Goal: Check status: Check status

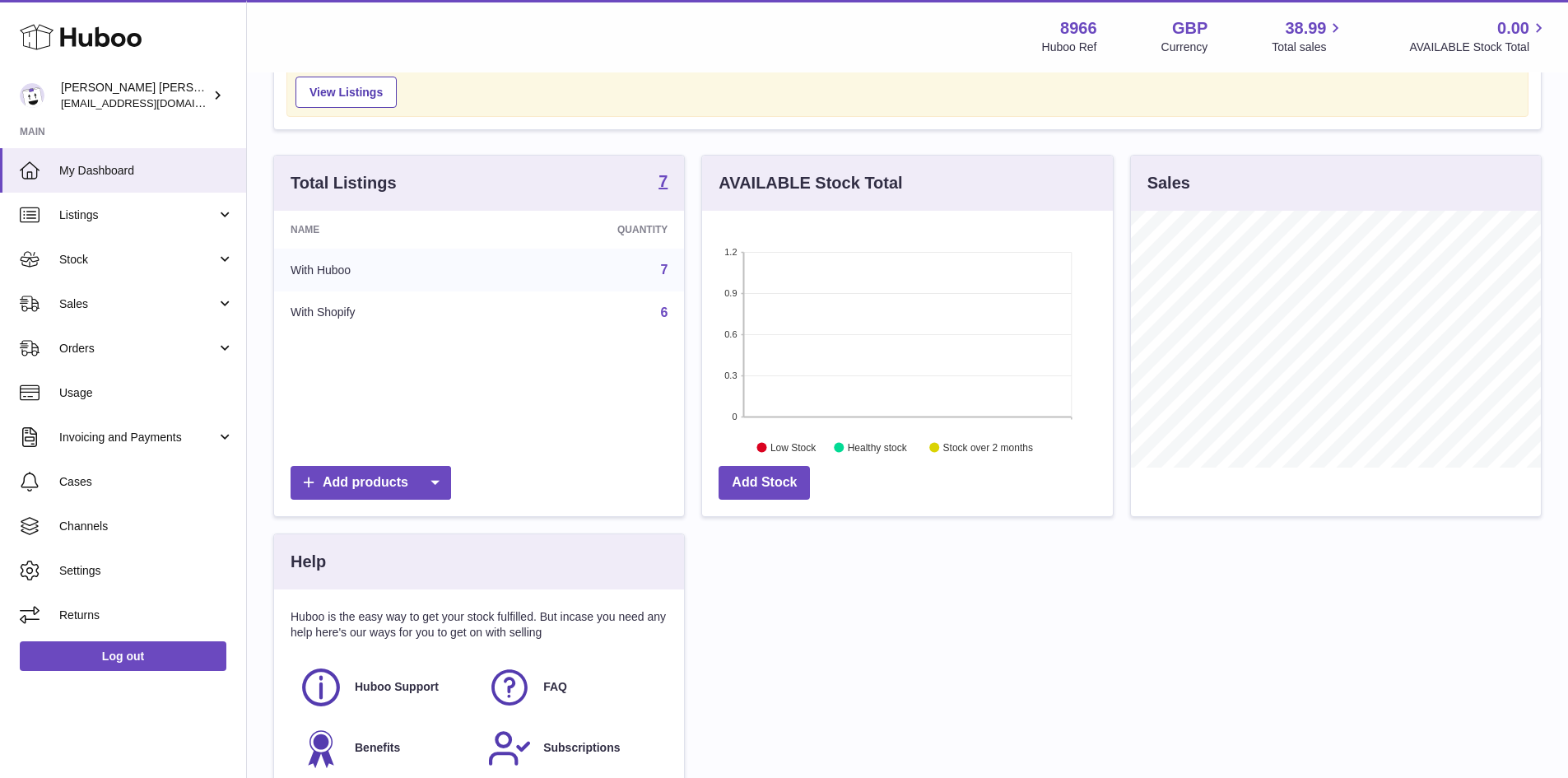
scroll to position [89, 0]
click at [124, 216] on span "Listings" at bounding box center [138, 215] width 158 height 16
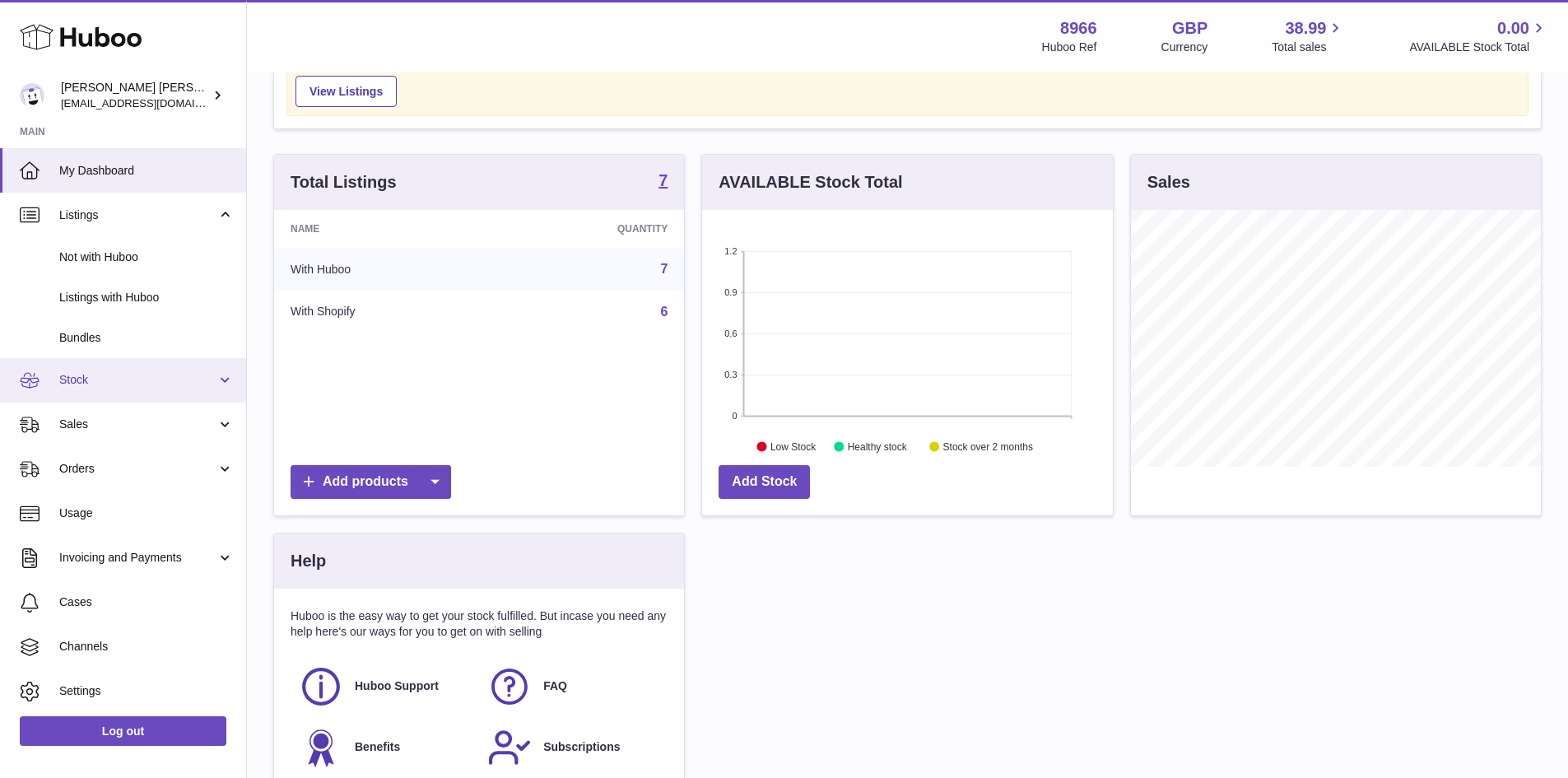
click at [108, 385] on span "Stock" at bounding box center [138, 379] width 158 height 16
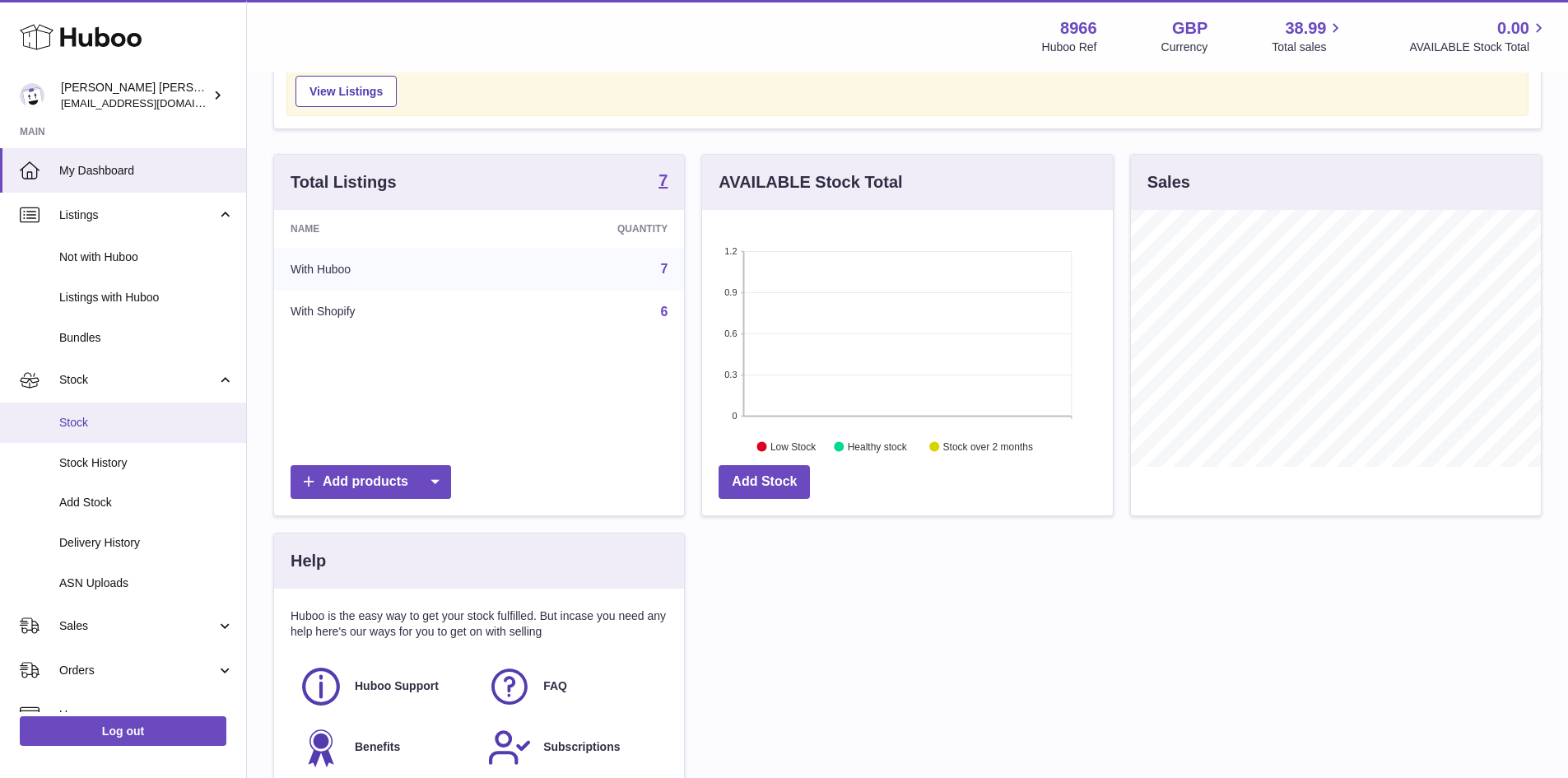
click at [98, 425] on span "Stock" at bounding box center [146, 422] width 175 height 16
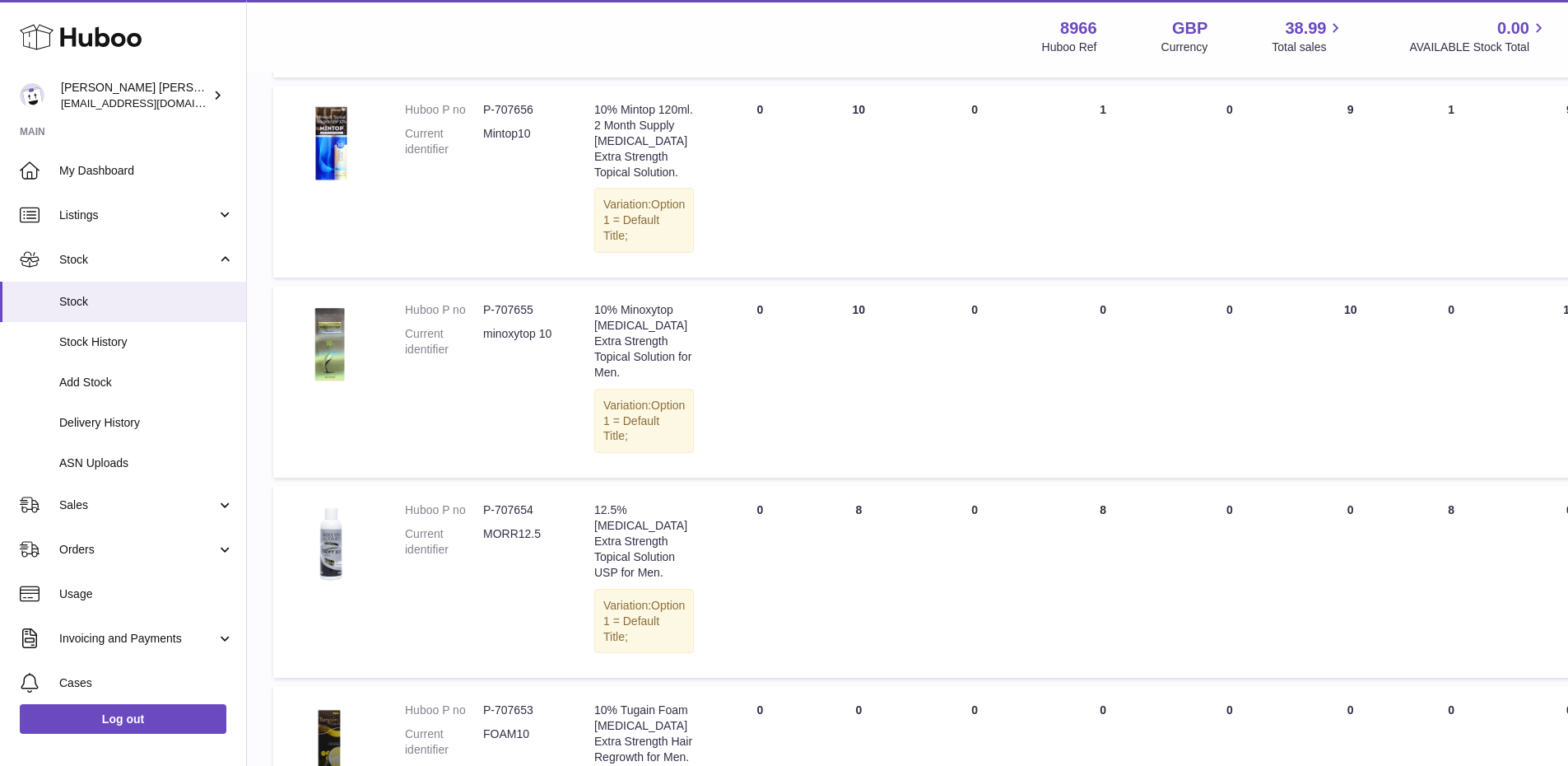
scroll to position [580, 0]
click at [305, 180] on img at bounding box center [331, 143] width 83 height 83
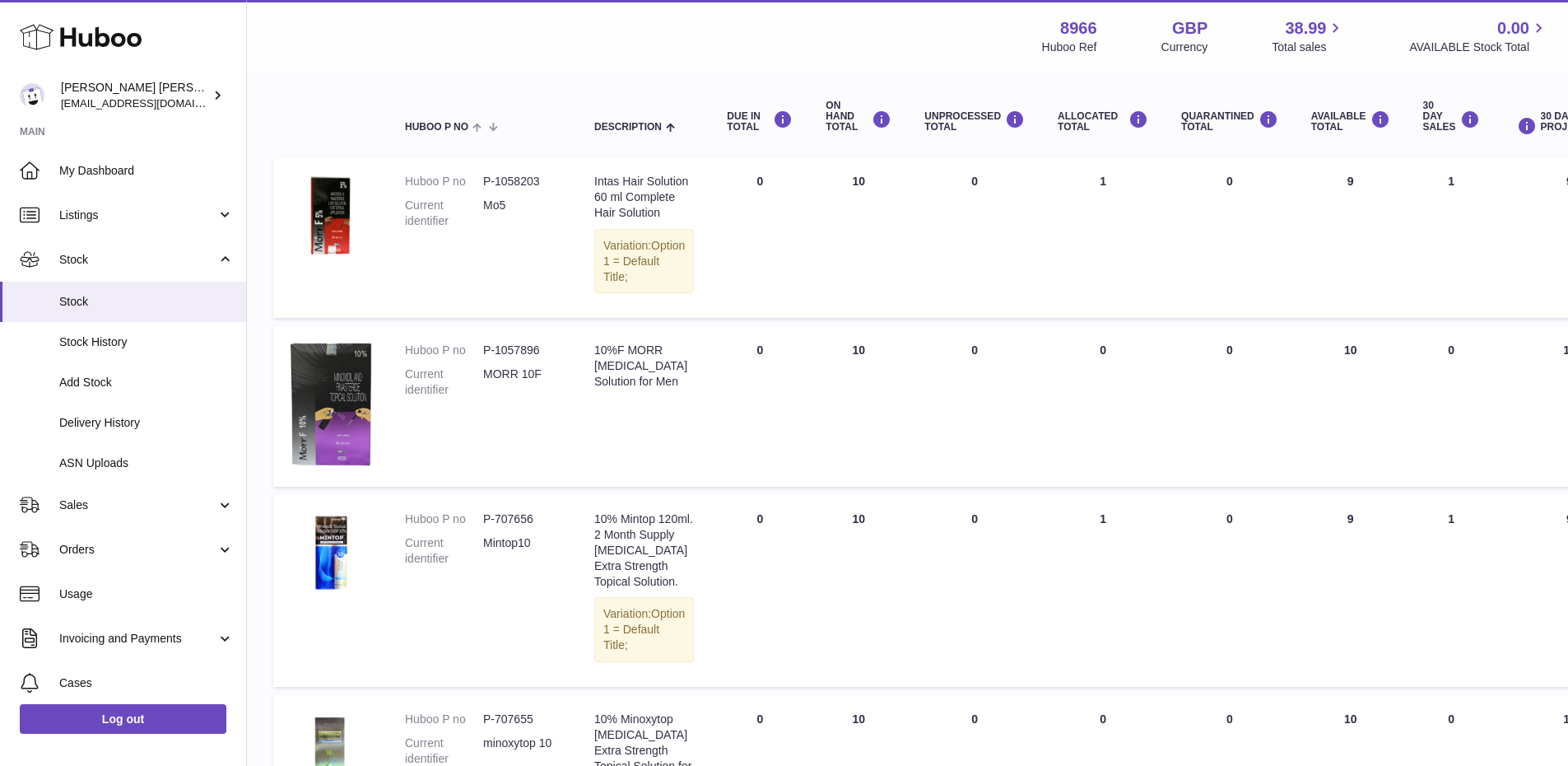
scroll to position [161, 0]
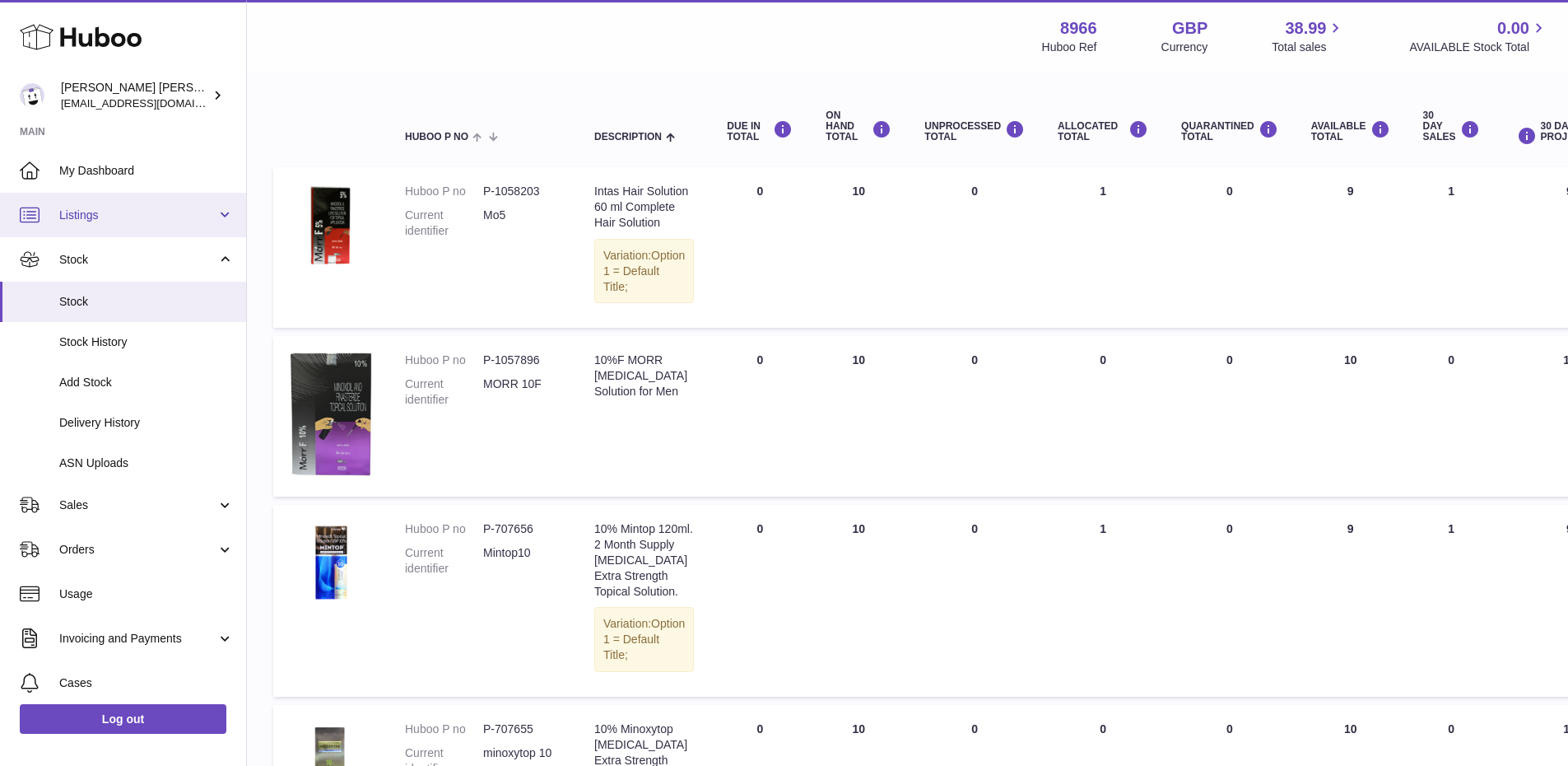
click at [120, 205] on link "Listings" at bounding box center [123, 214] width 246 height 44
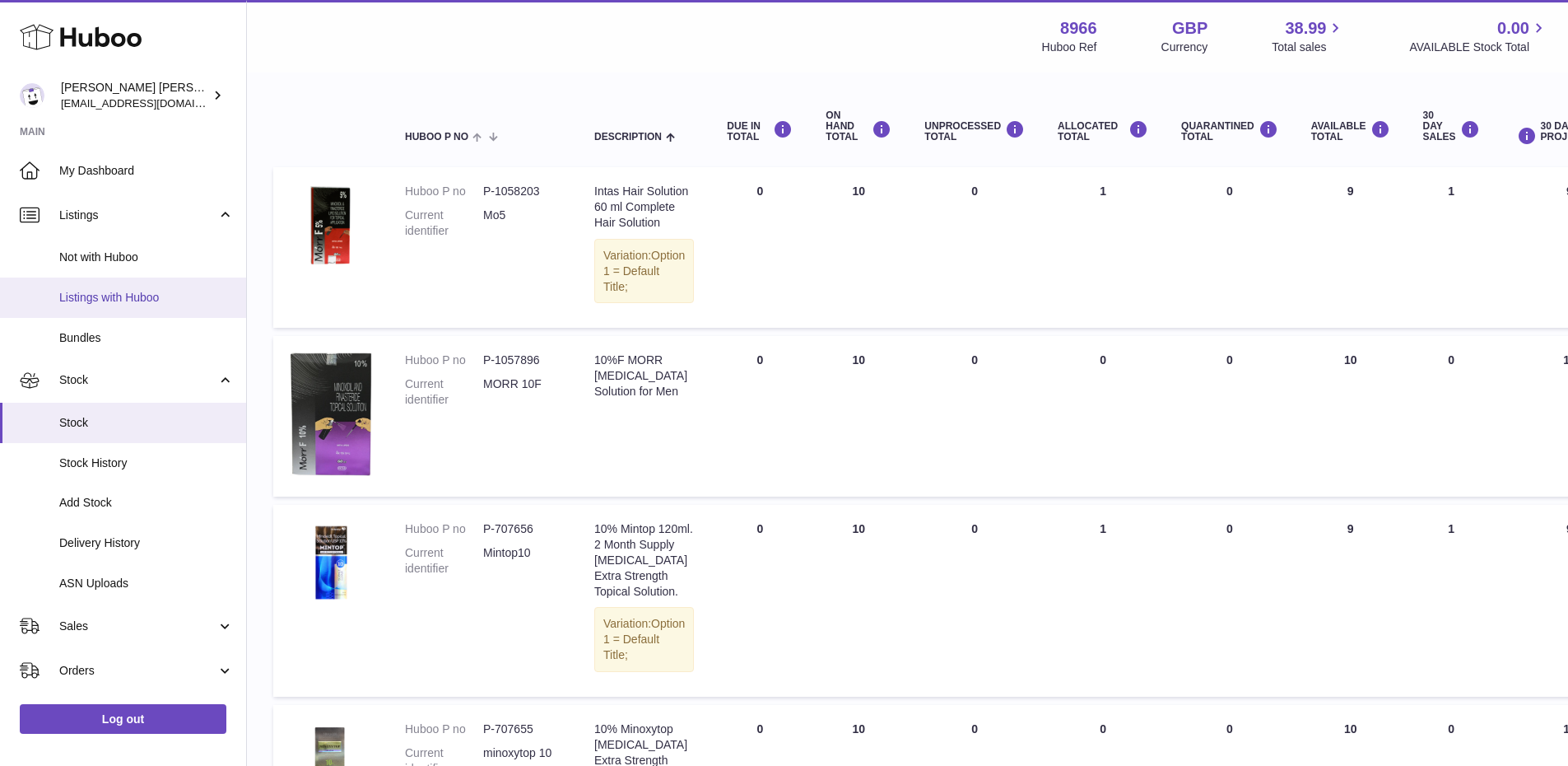
click at [104, 302] on span "Listings with Huboo" at bounding box center [146, 298] width 175 height 16
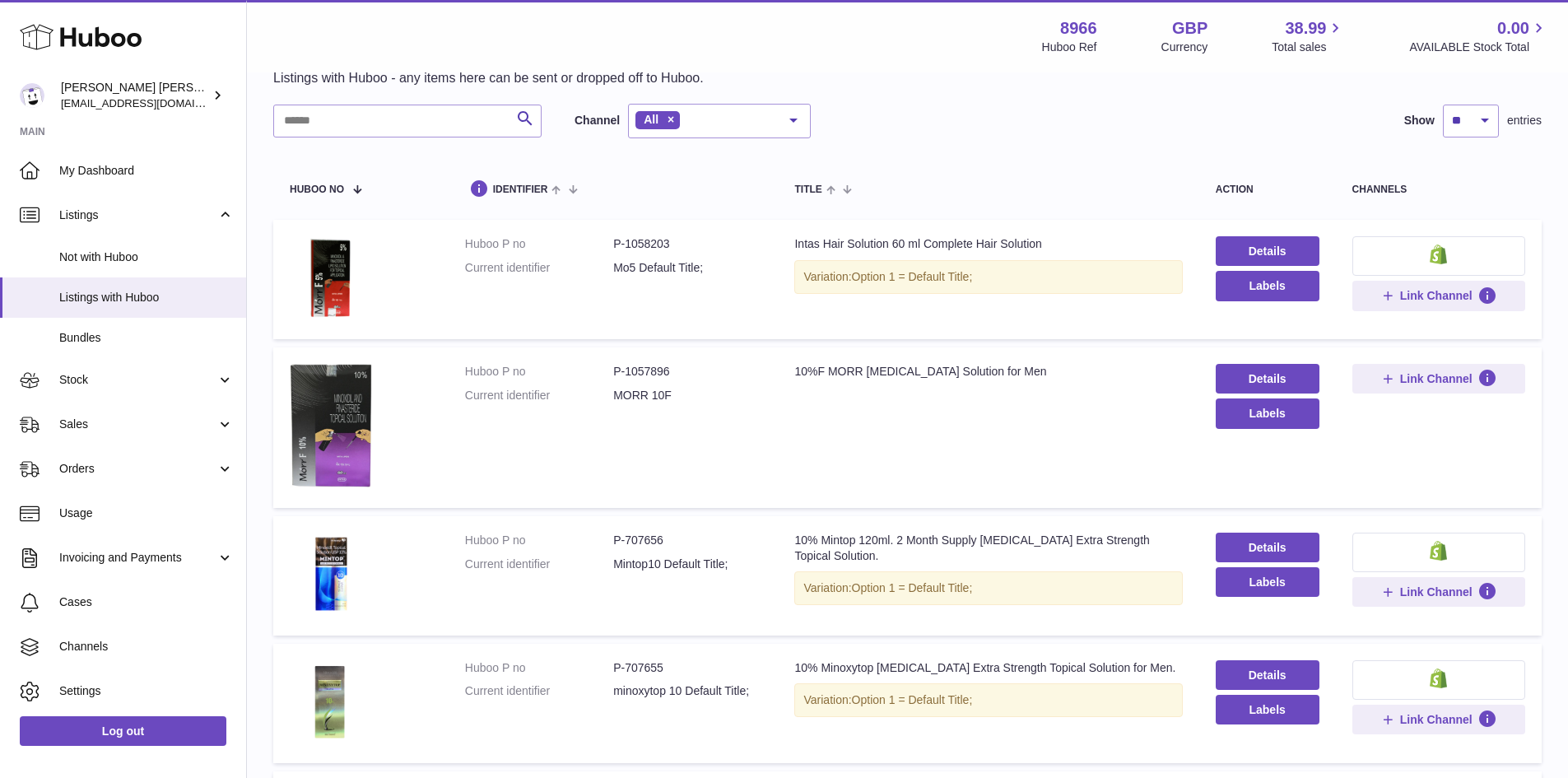
scroll to position [73, 0]
click at [1265, 249] on link "Details" at bounding box center [1267, 251] width 104 height 30
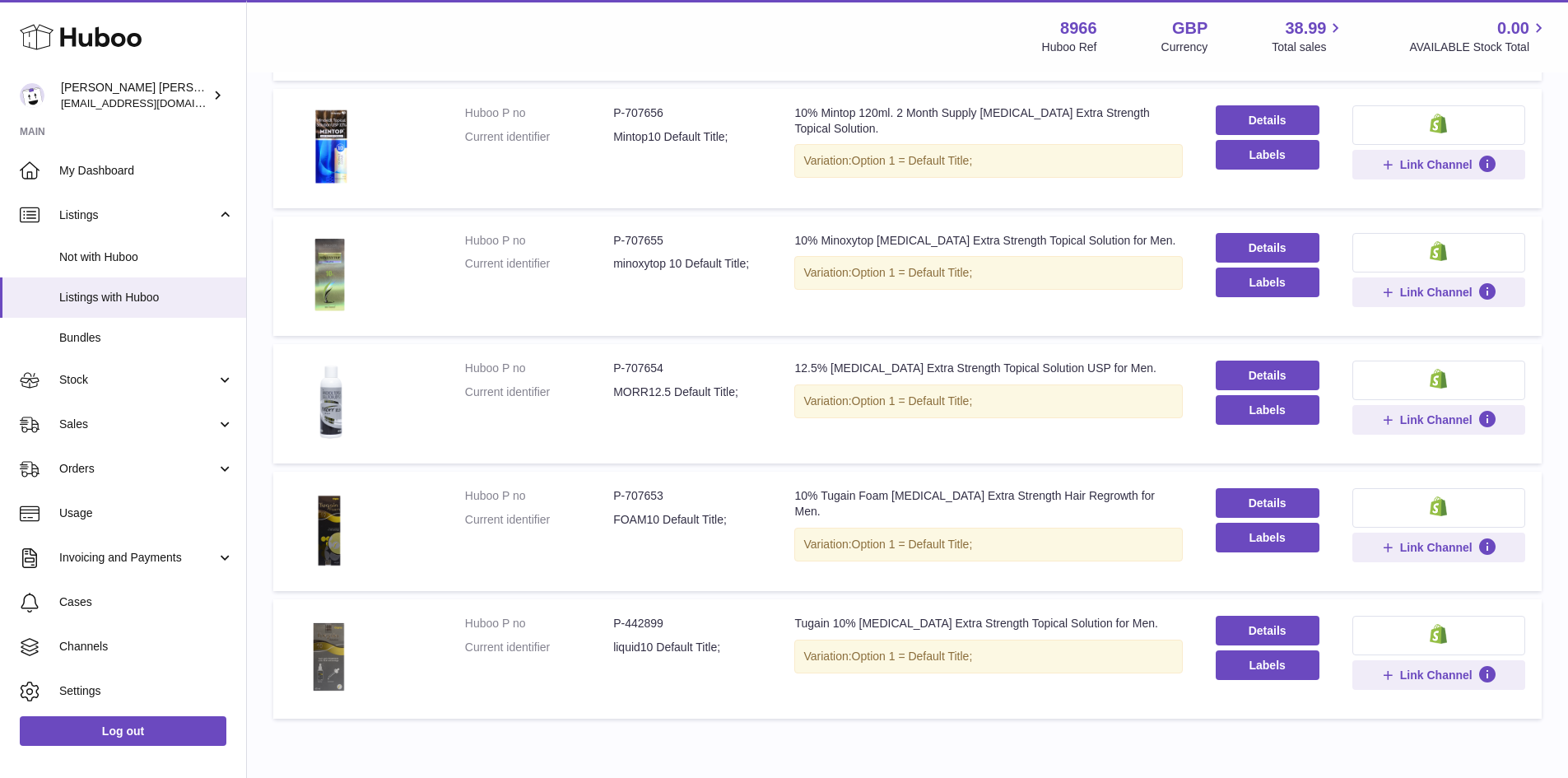
scroll to position [578, 0]
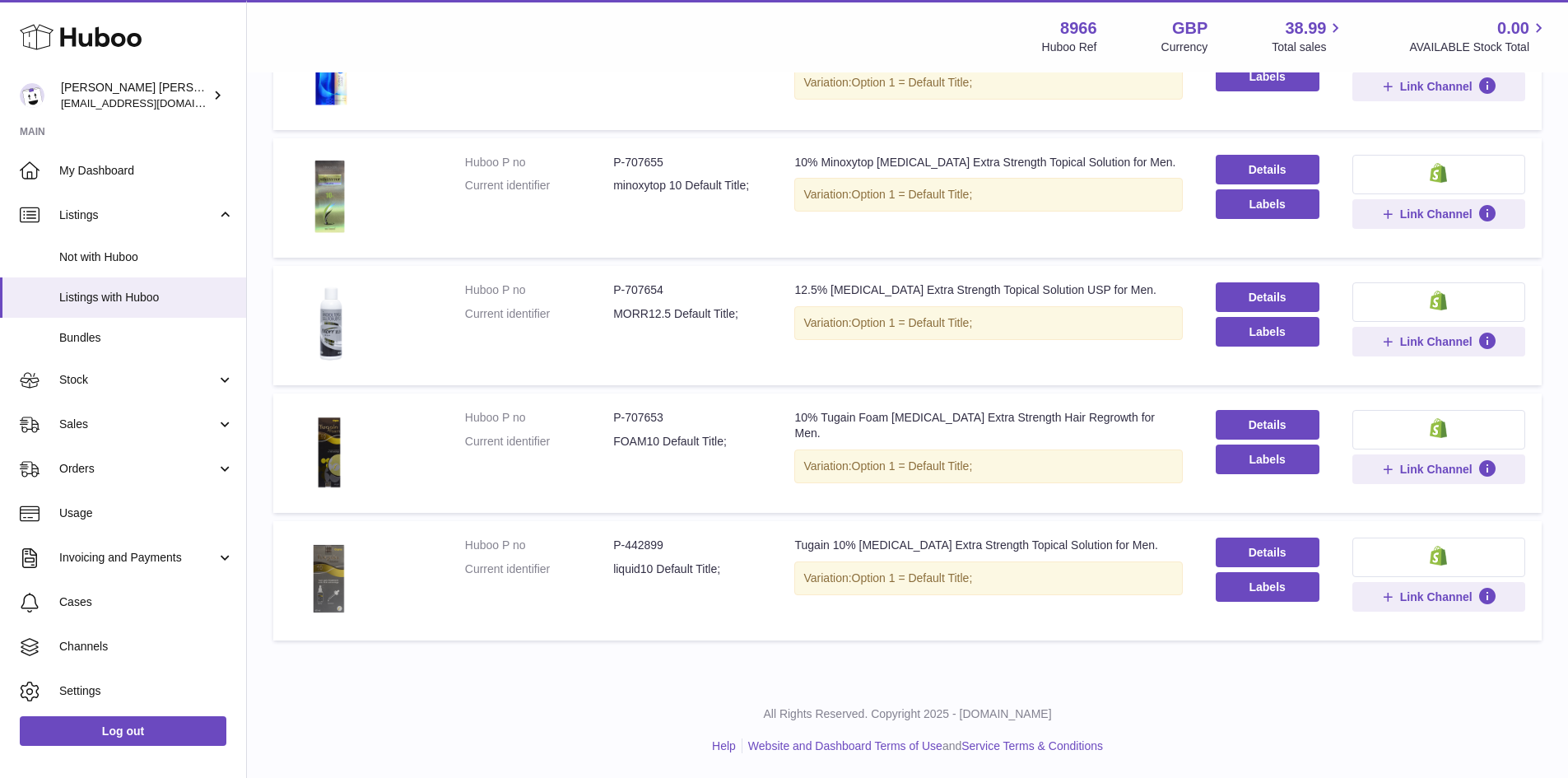
click at [1199, 339] on td "Details Labels" at bounding box center [1268, 325] width 137 height 119
click at [1265, 295] on link "Details" at bounding box center [1267, 297] width 104 height 30
click at [117, 173] on span "My Dashboard" at bounding box center [146, 171] width 175 height 16
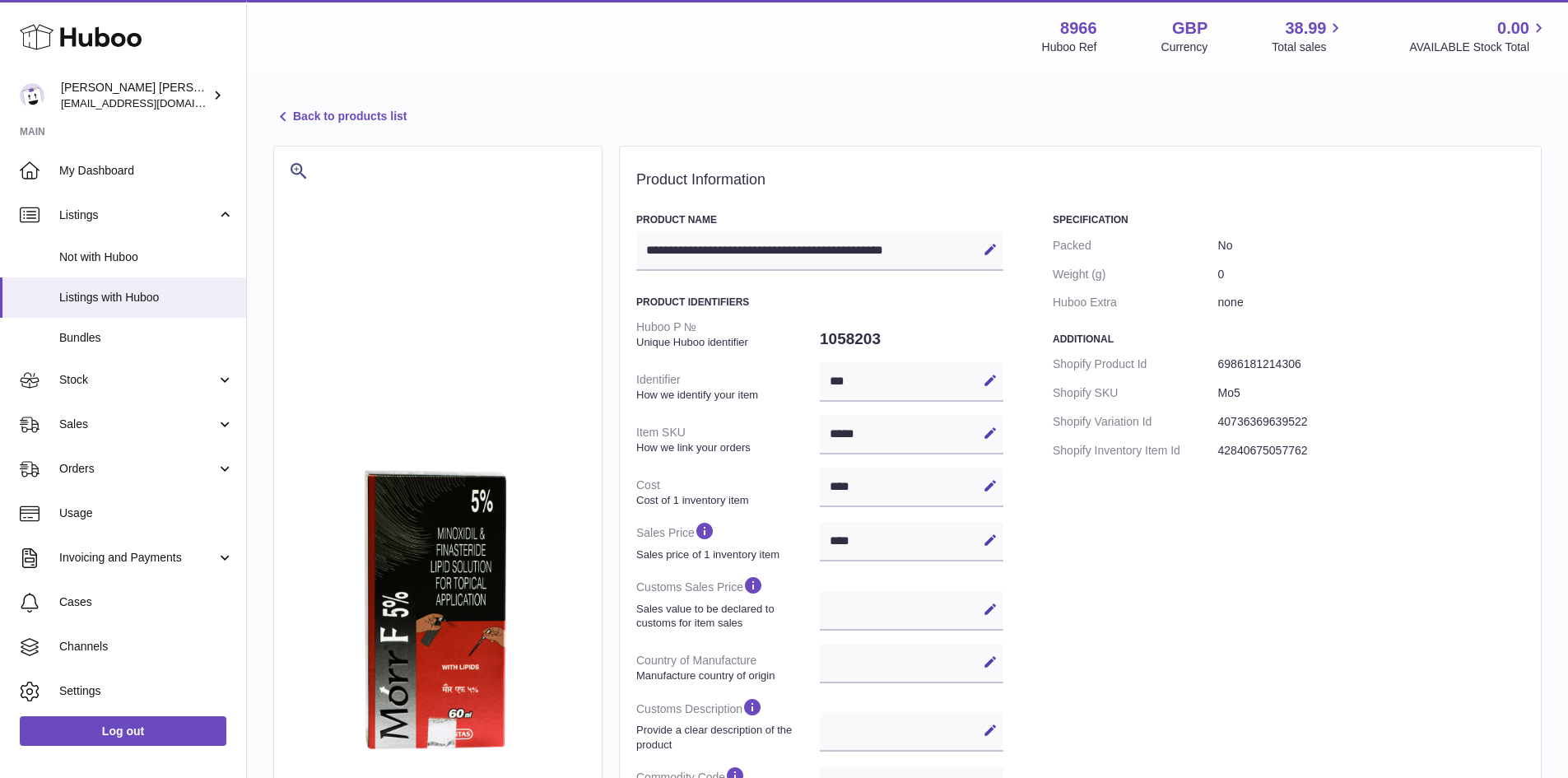
select select
select select "****"
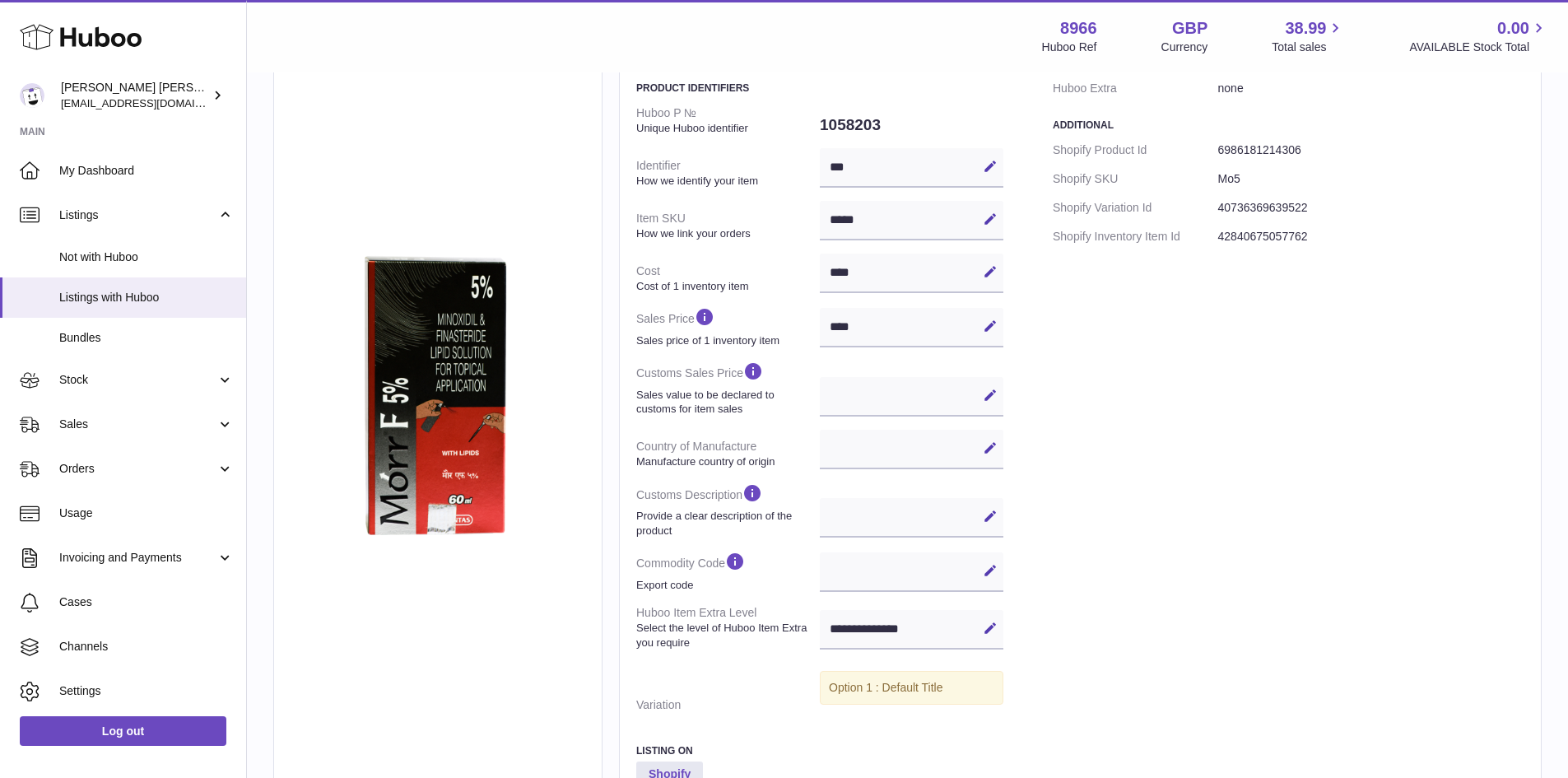
scroll to position [210, 0]
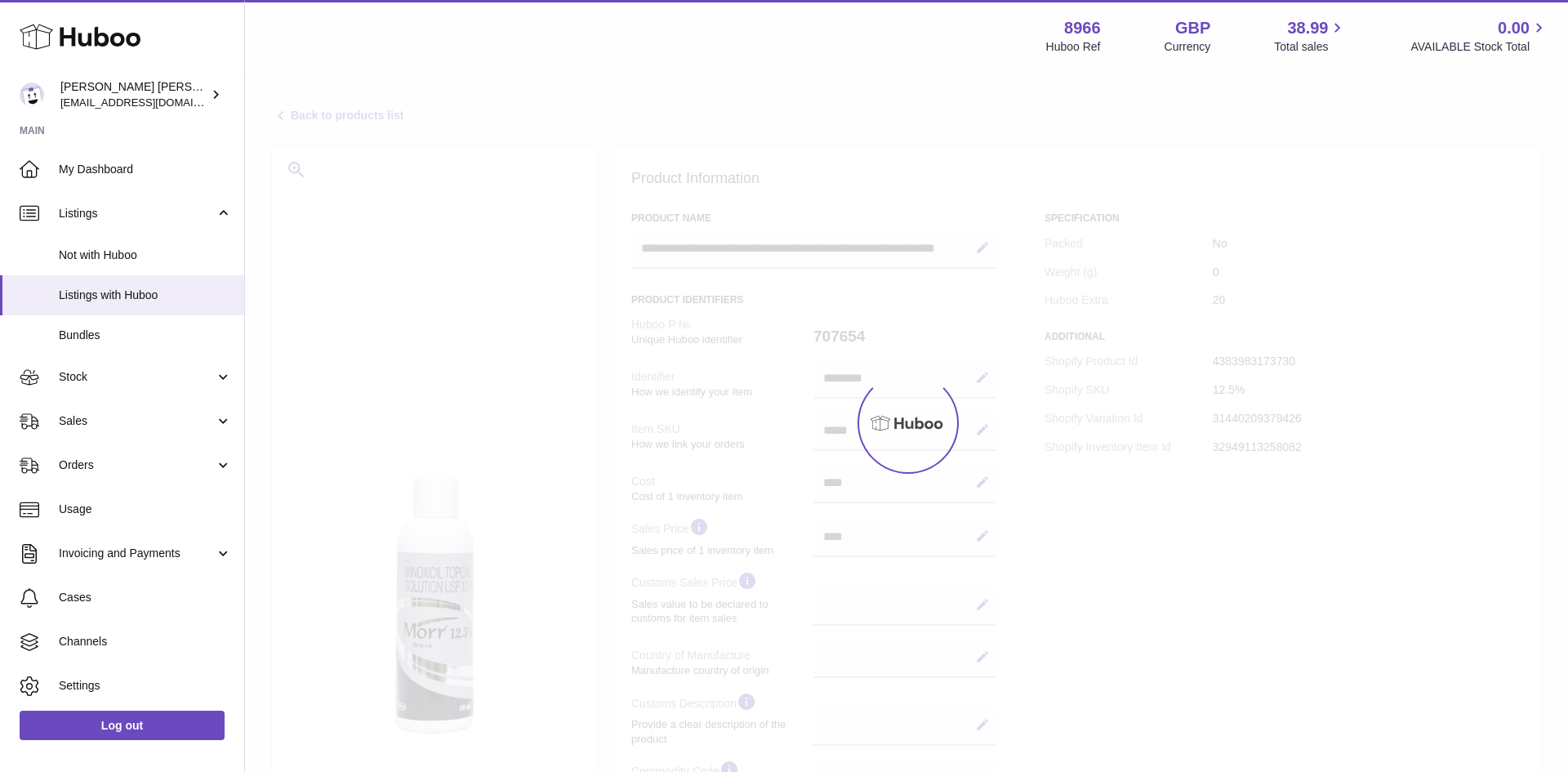
select select
select select "**"
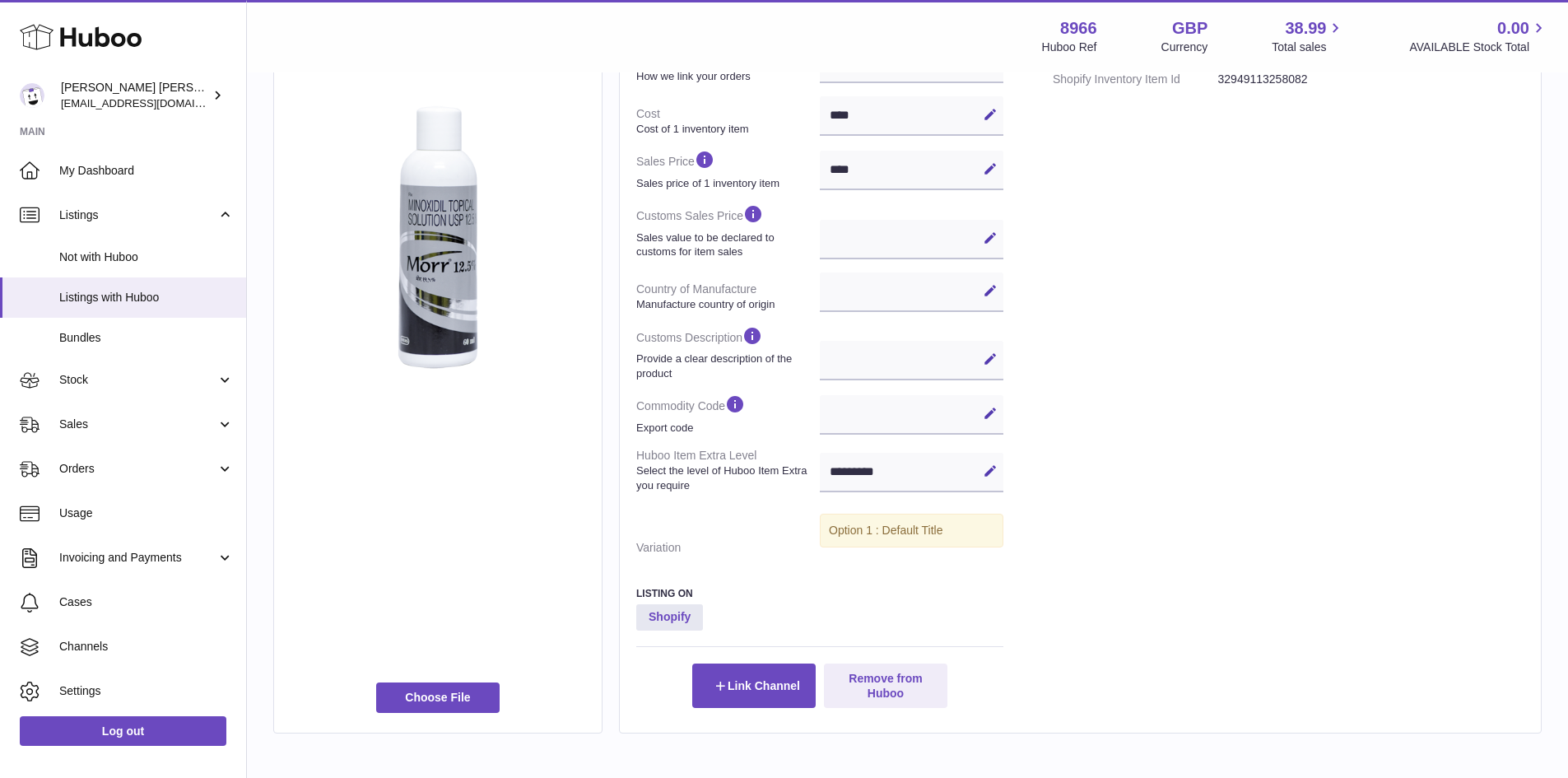
scroll to position [457, 0]
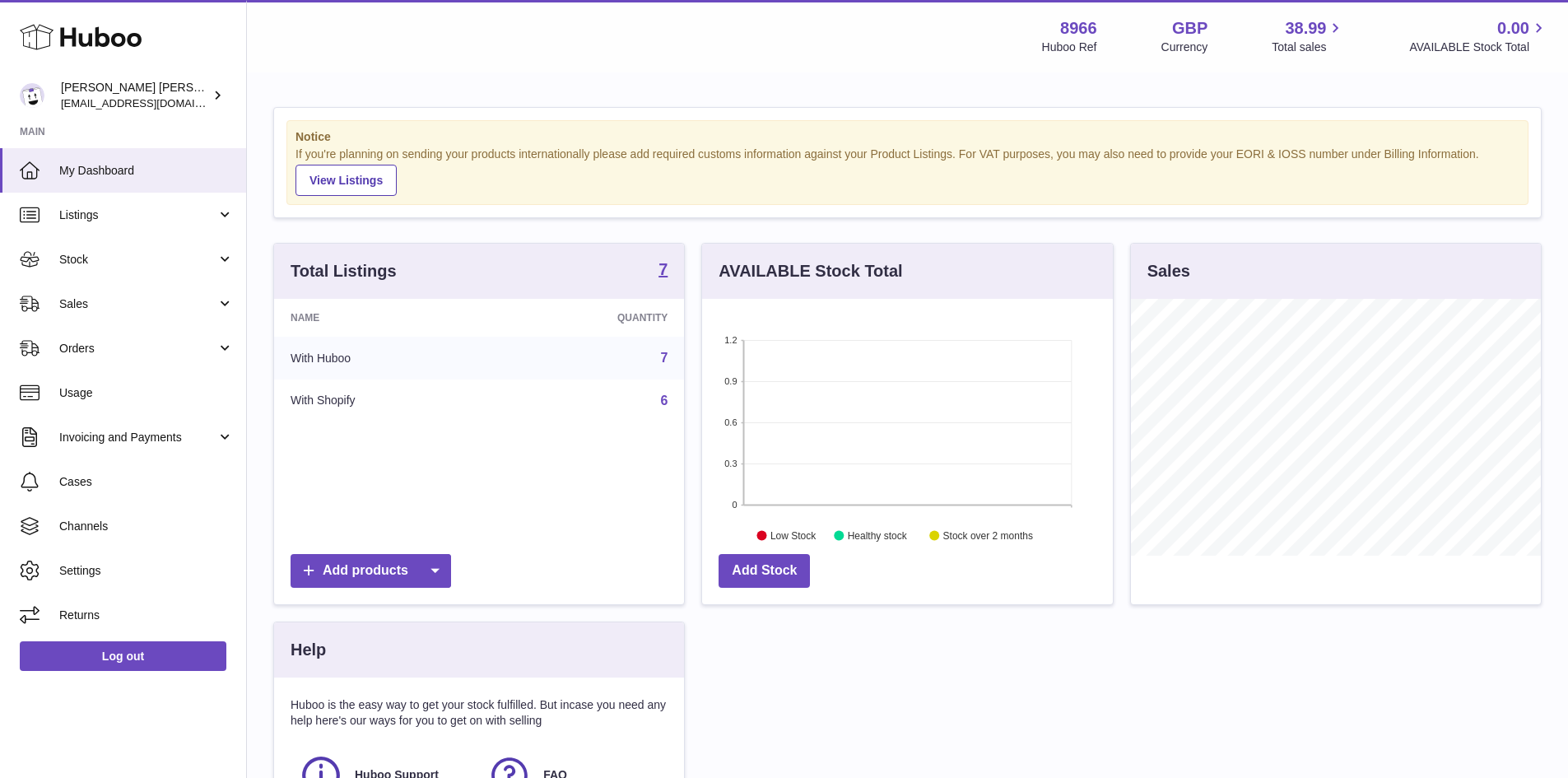
scroll to position [257, 411]
drag, startPoint x: 1005, startPoint y: 685, endPoint x: 606, endPoint y: 344, distance: 524.9
click at [606, 344] on div "Total Listings 7 Name Quantity With Huboo 7 With Shopify 6 Add products AVAILAB…" at bounding box center [906, 573] width 1285 height 661
click at [411, 110] on div "Notice If you're planning on sending your products internationally please add r…" at bounding box center [907, 162] width 1267 height 110
drag, startPoint x: 304, startPoint y: 84, endPoint x: 706, endPoint y: 265, distance: 440.9
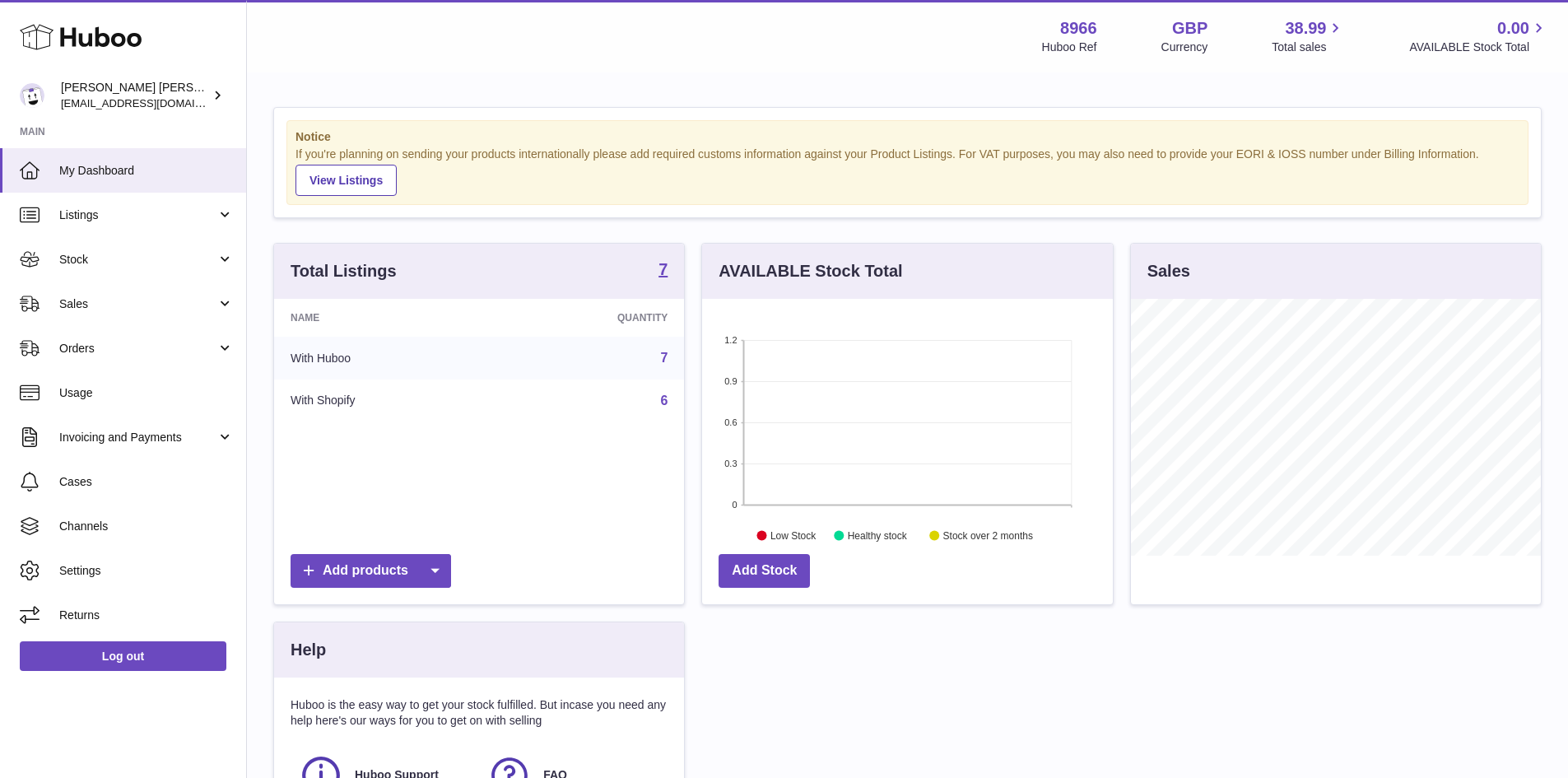
click at [706, 265] on div "Notice If you're planning on sending your products internationally please add r…" at bounding box center [907, 505] width 1321 height 862
click at [786, 130] on strong "Notice" at bounding box center [907, 137] width 1224 height 16
click at [165, 211] on span "Listings" at bounding box center [138, 215] width 158 height 16
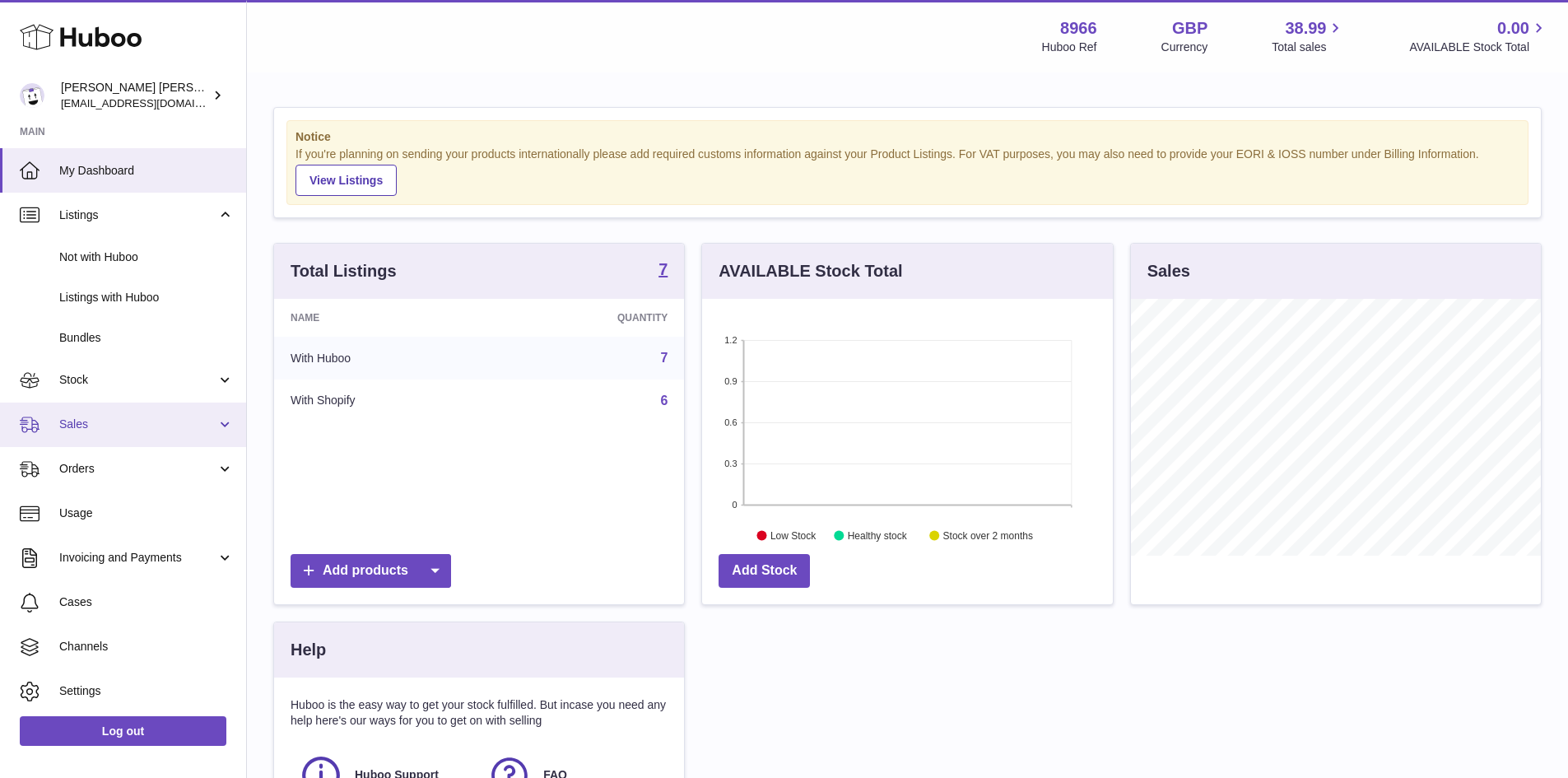
click at [130, 422] on span "Sales" at bounding box center [138, 424] width 158 height 16
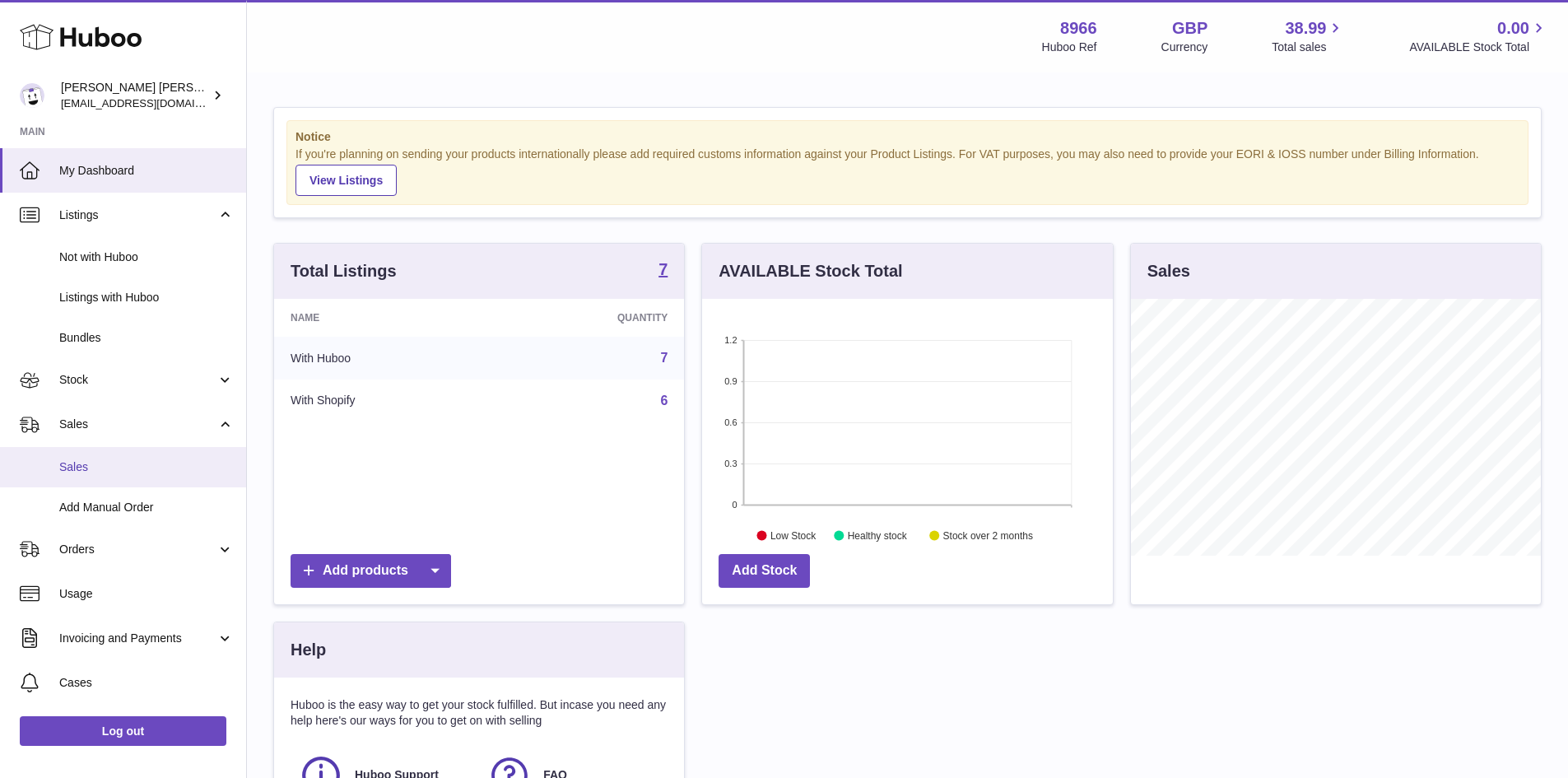
scroll to position [126, 0]
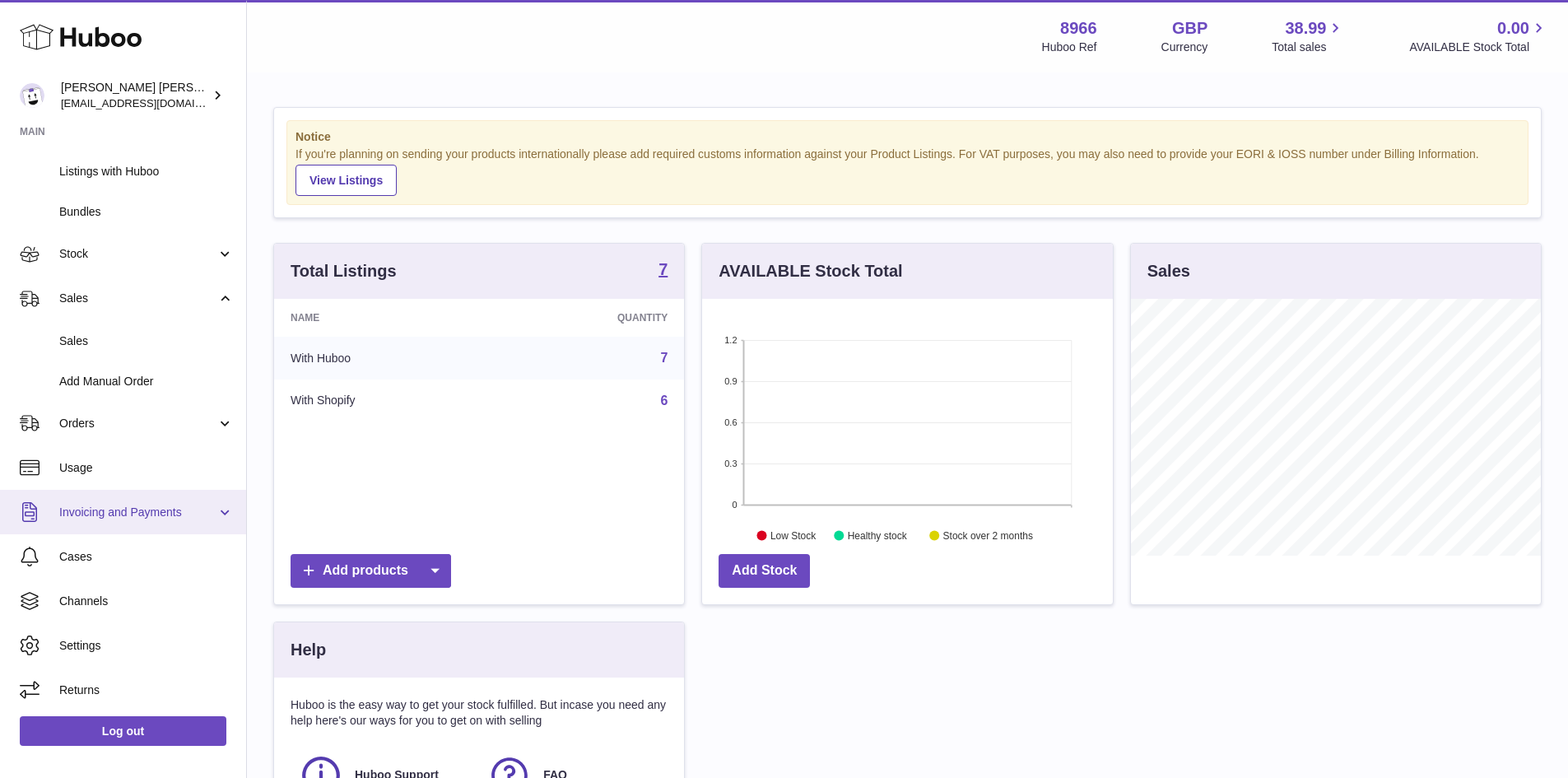
click at [133, 520] on link "Invoicing and Payments" at bounding box center [123, 511] width 246 height 44
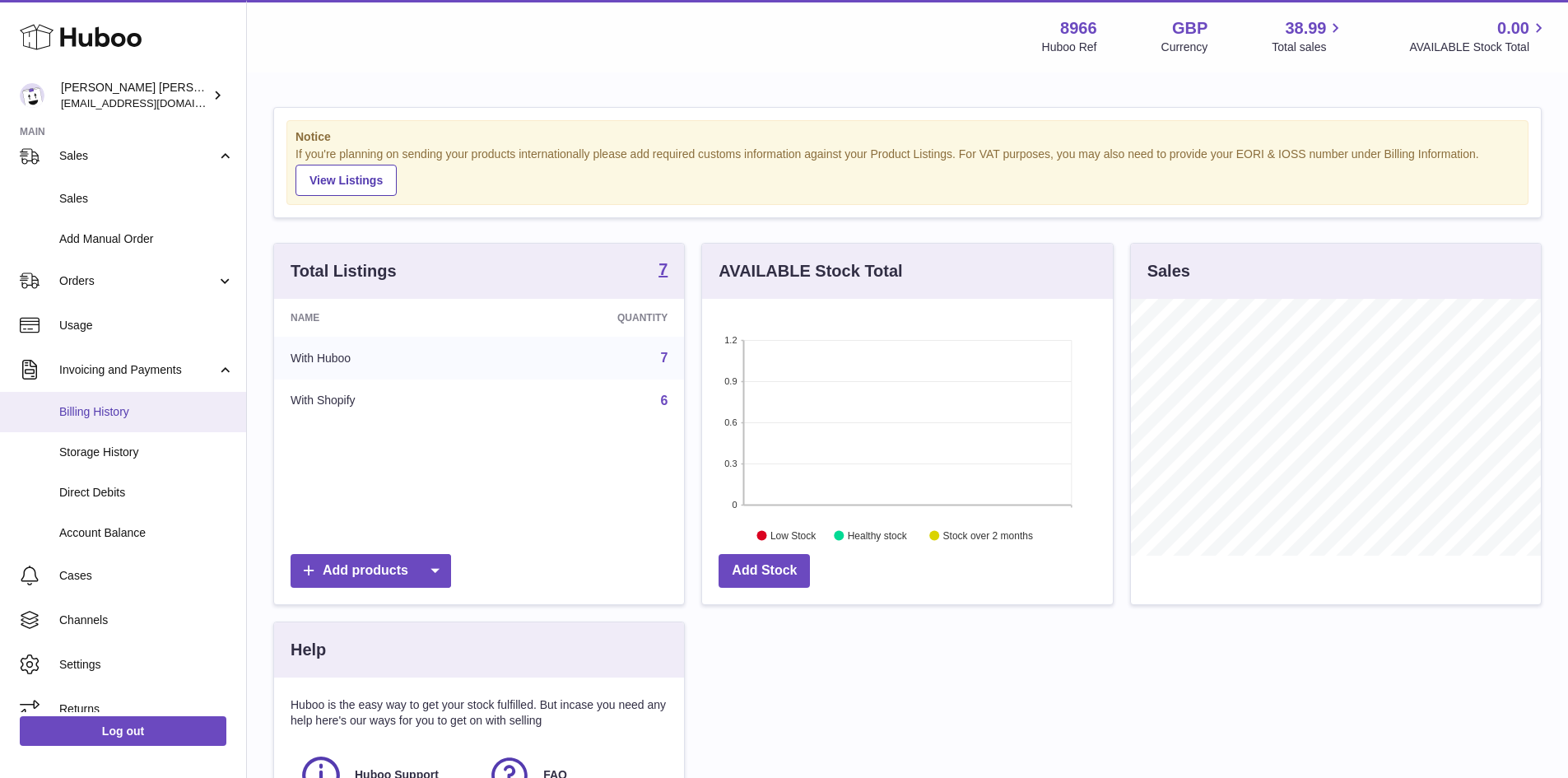
scroll to position [269, 0]
click at [123, 409] on span "Billing History" at bounding box center [146, 411] width 175 height 16
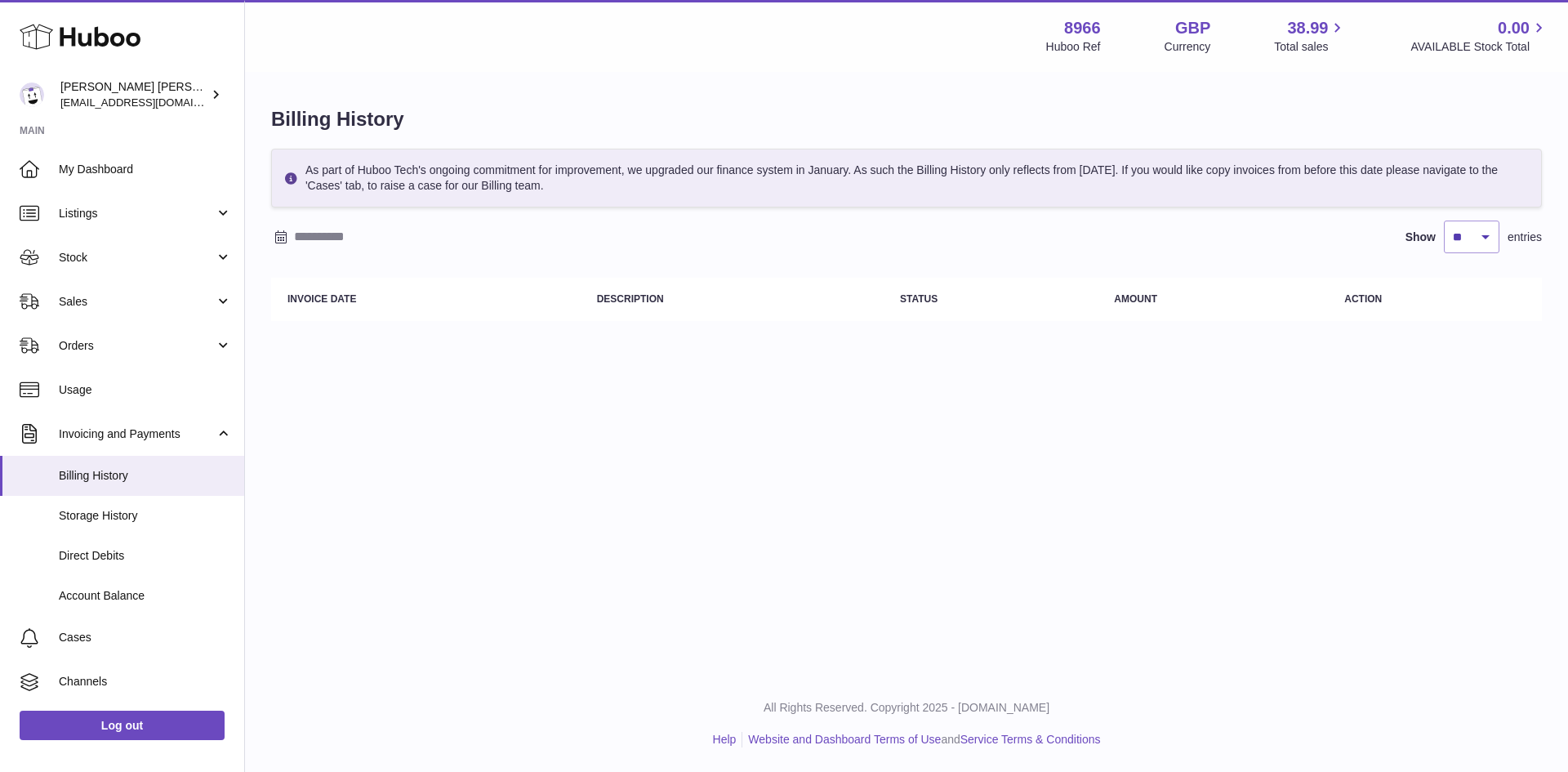
click at [362, 243] on input "text" at bounding box center [422, 237] width 255 height 26
click at [286, 269] on icon "button" at bounding box center [287, 269] width 6 height 10
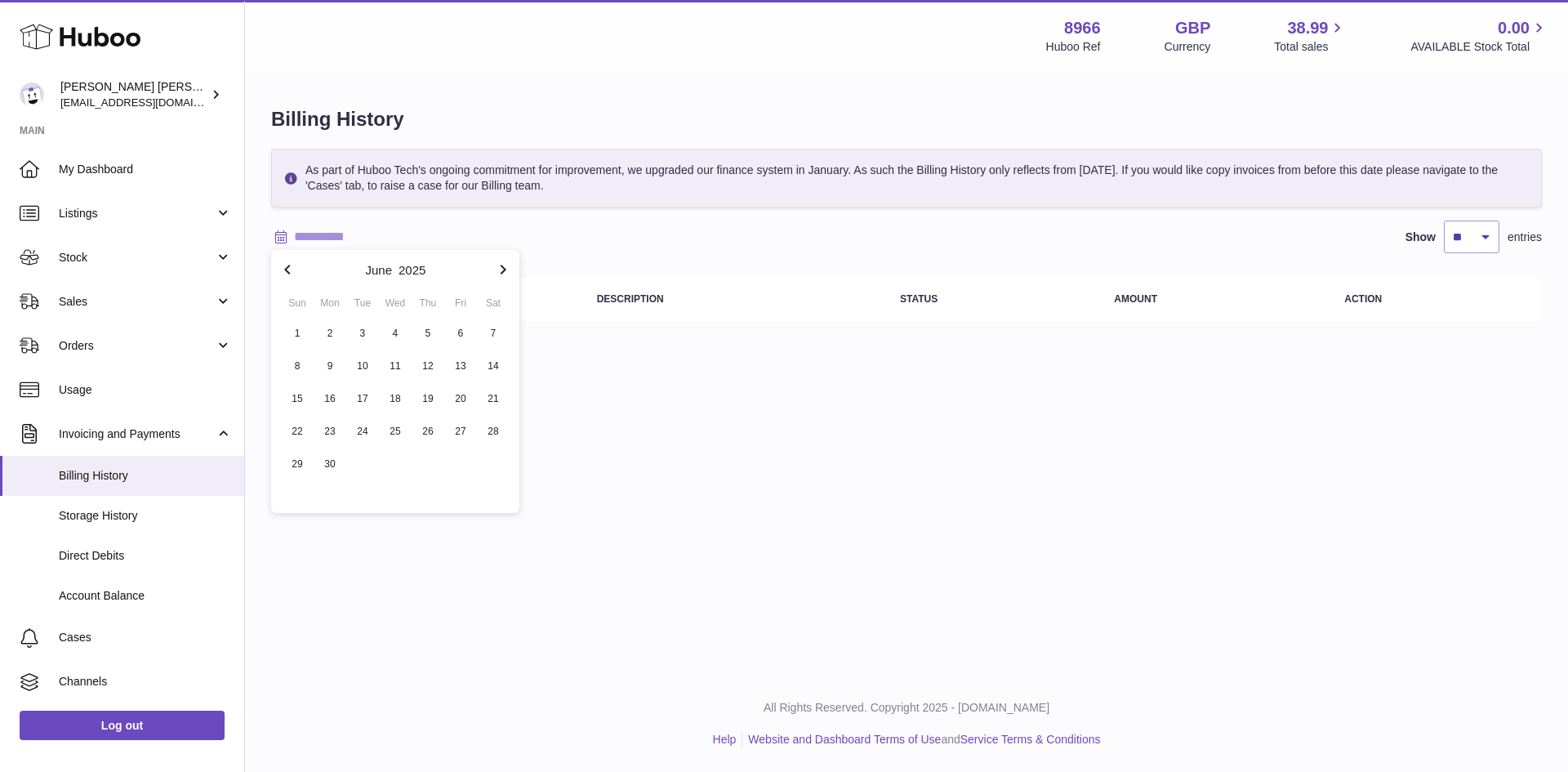
click at [286, 269] on icon "button" at bounding box center [287, 269] width 6 height 10
click at [286, 270] on icon "button" at bounding box center [287, 269] width 6 height 10
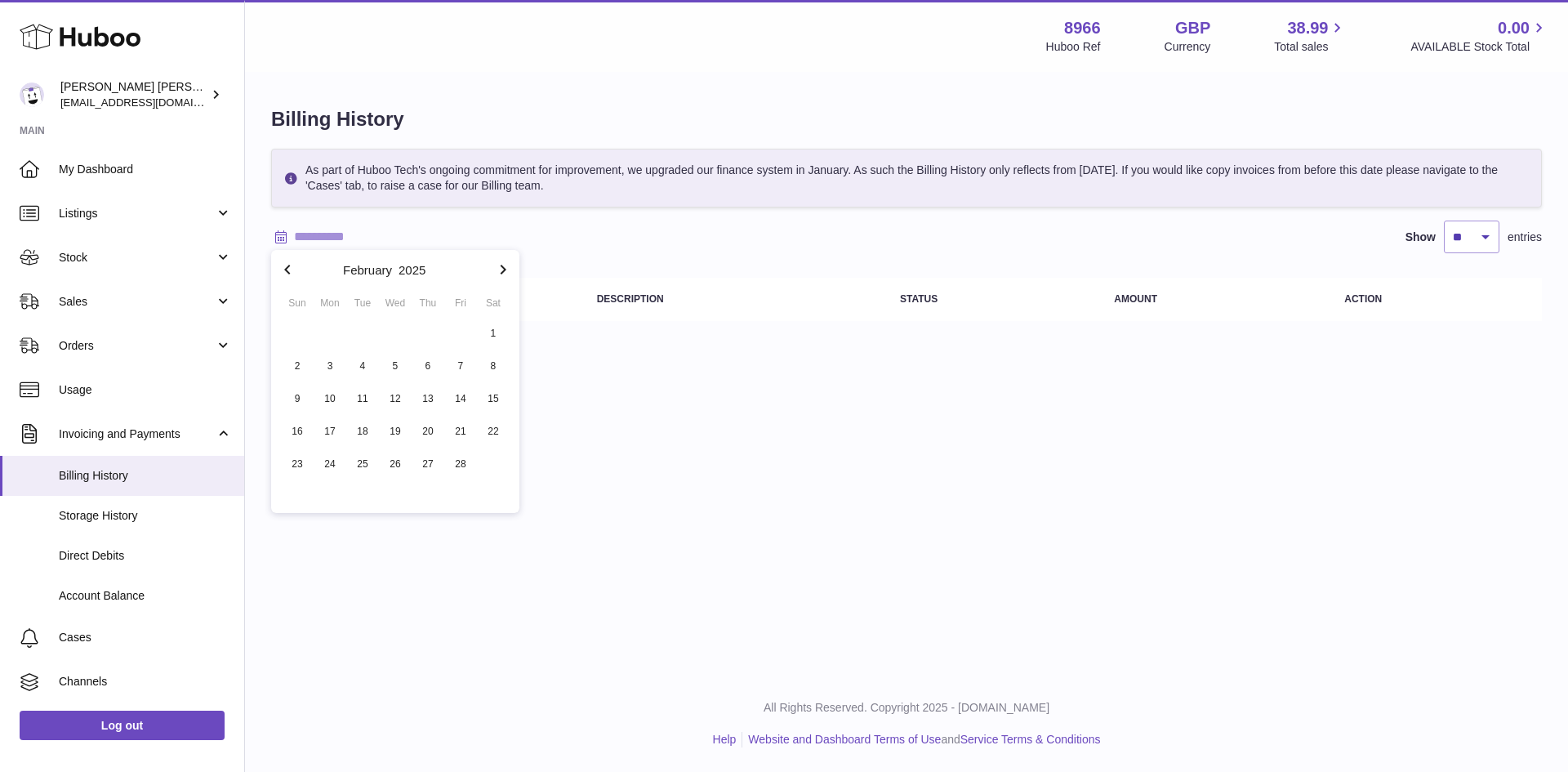
click at [286, 270] on icon "button" at bounding box center [287, 269] width 6 height 10
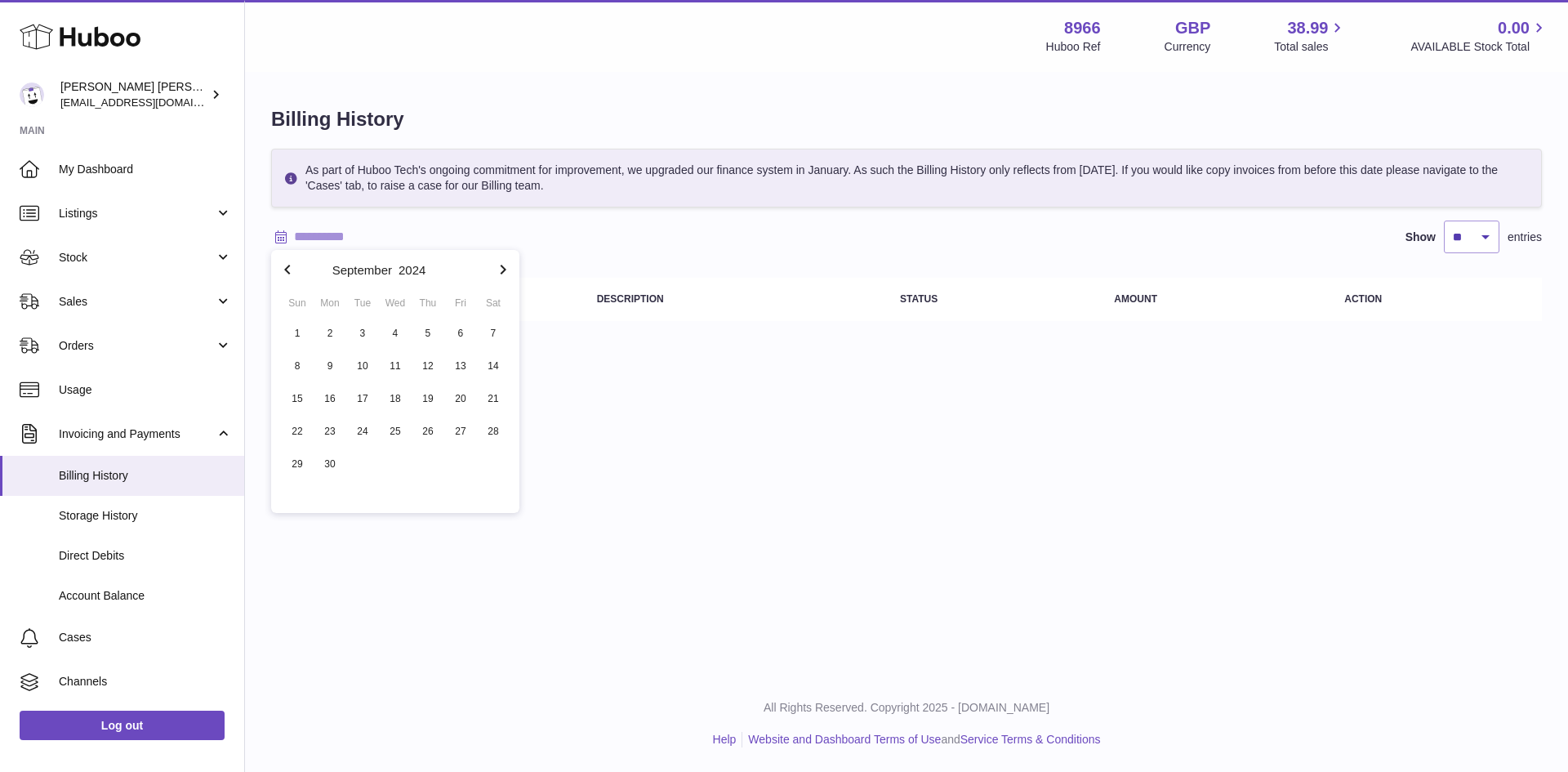
click at [286, 270] on icon "button" at bounding box center [287, 269] width 6 height 10
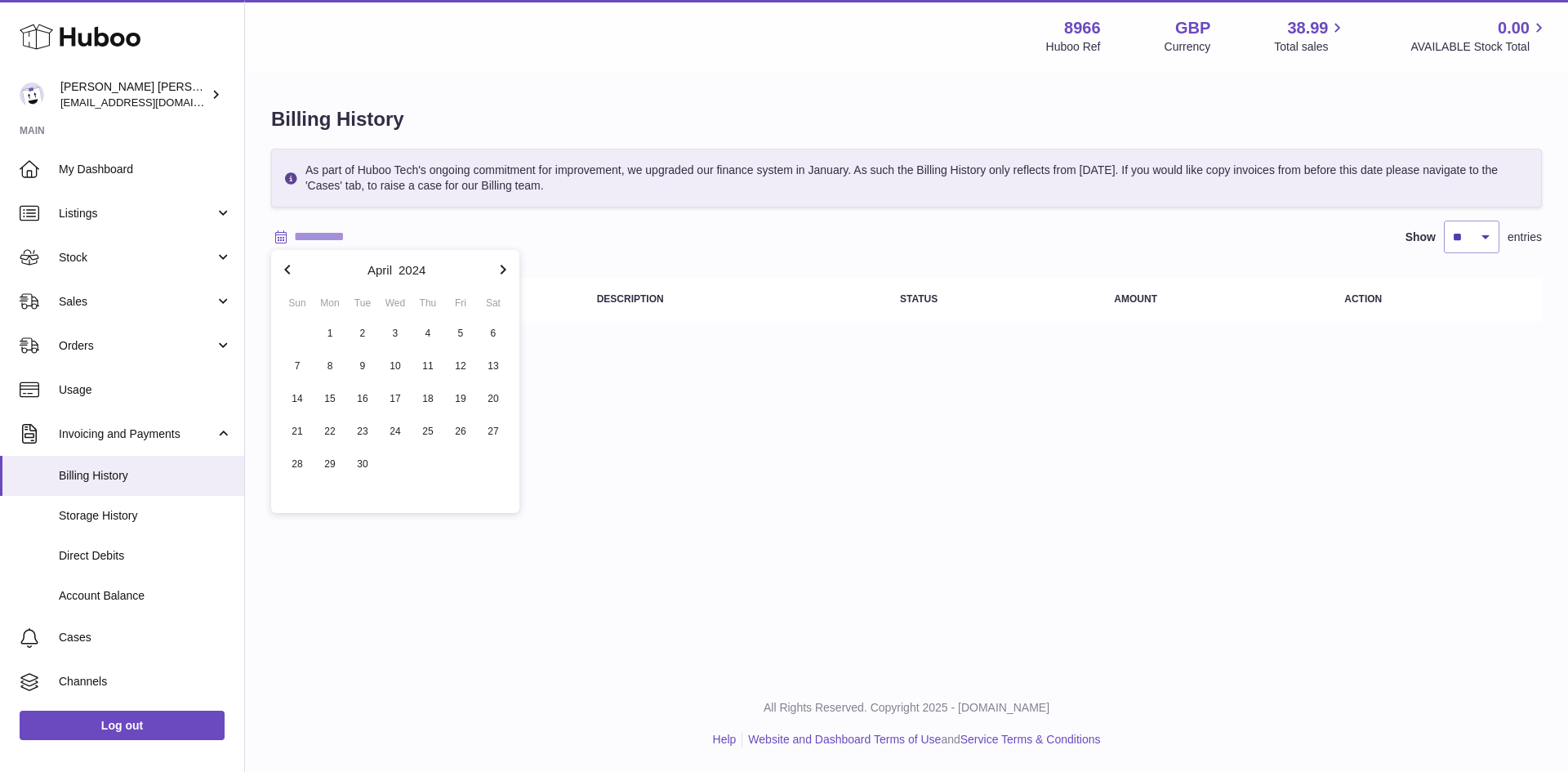
click at [286, 270] on icon "button" at bounding box center [287, 269] width 6 height 10
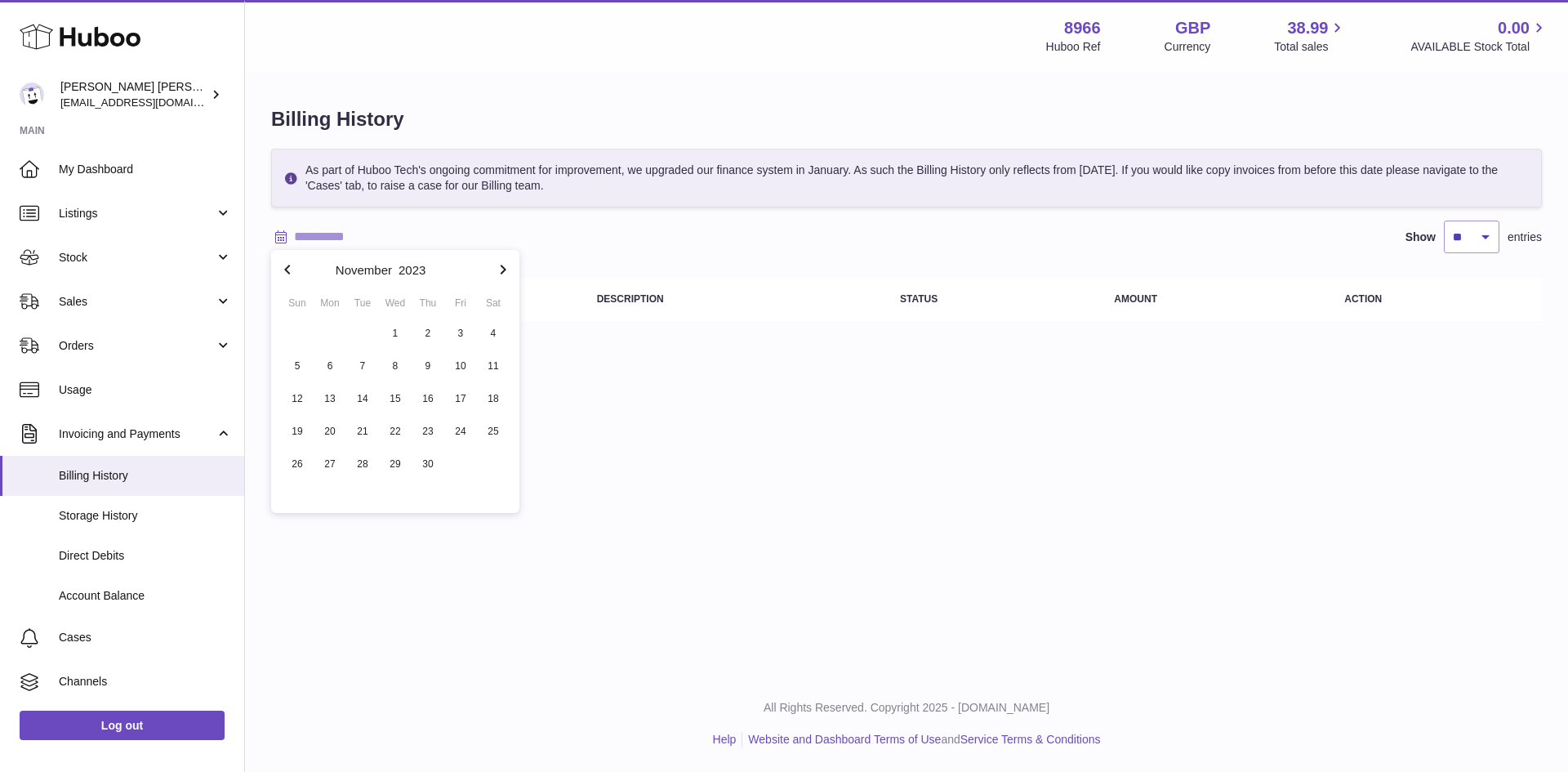
click at [286, 270] on icon "button" at bounding box center [287, 269] width 6 height 10
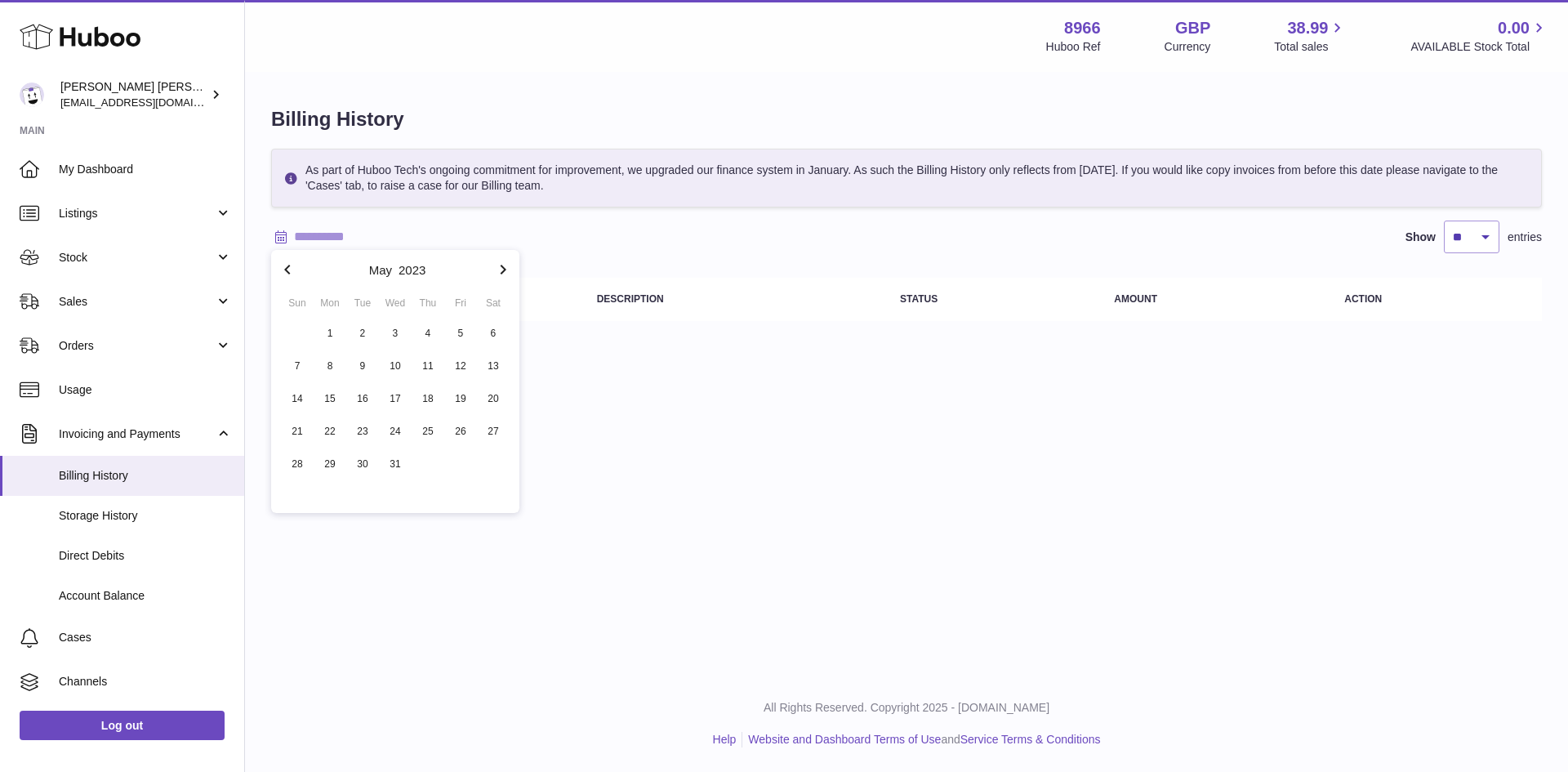
click at [286, 270] on icon "button" at bounding box center [287, 269] width 6 height 10
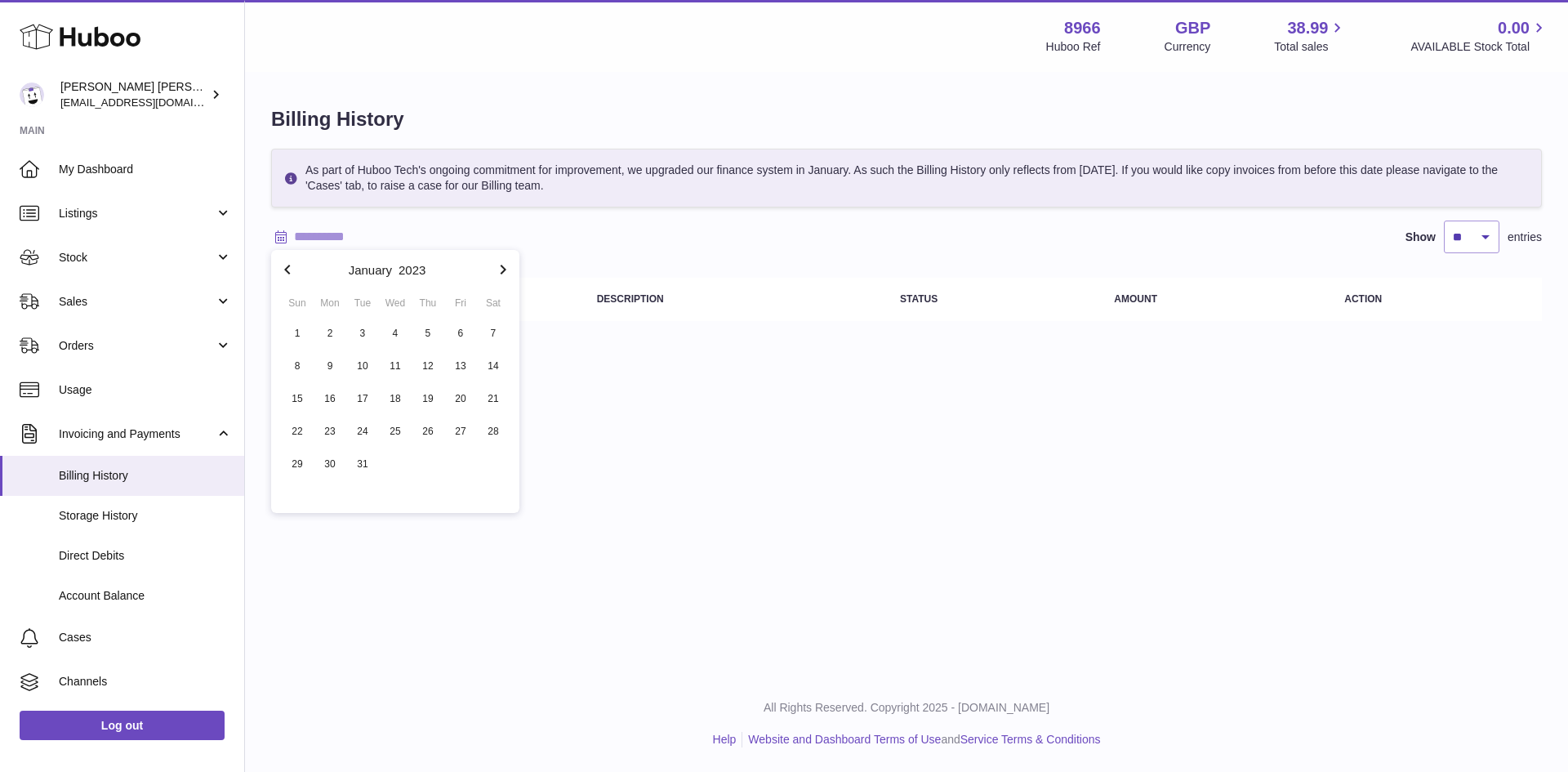
click at [286, 270] on icon "button" at bounding box center [287, 269] width 6 height 10
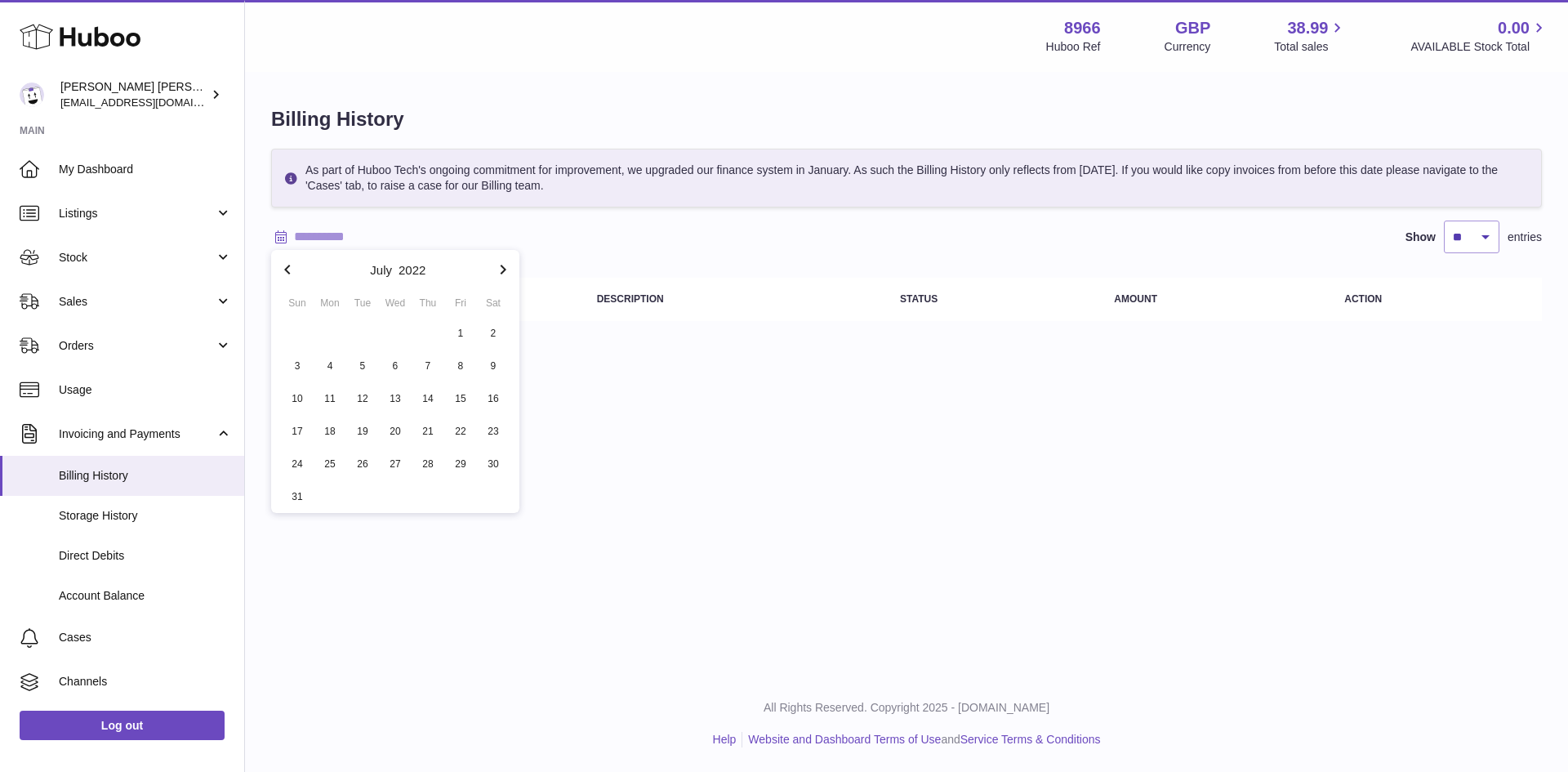
click at [286, 270] on icon "button" at bounding box center [287, 269] width 6 height 10
click at [499, 275] on icon "button" at bounding box center [503, 269] width 20 height 20
click at [462, 332] on span "1" at bounding box center [461, 333] width 30 height 30
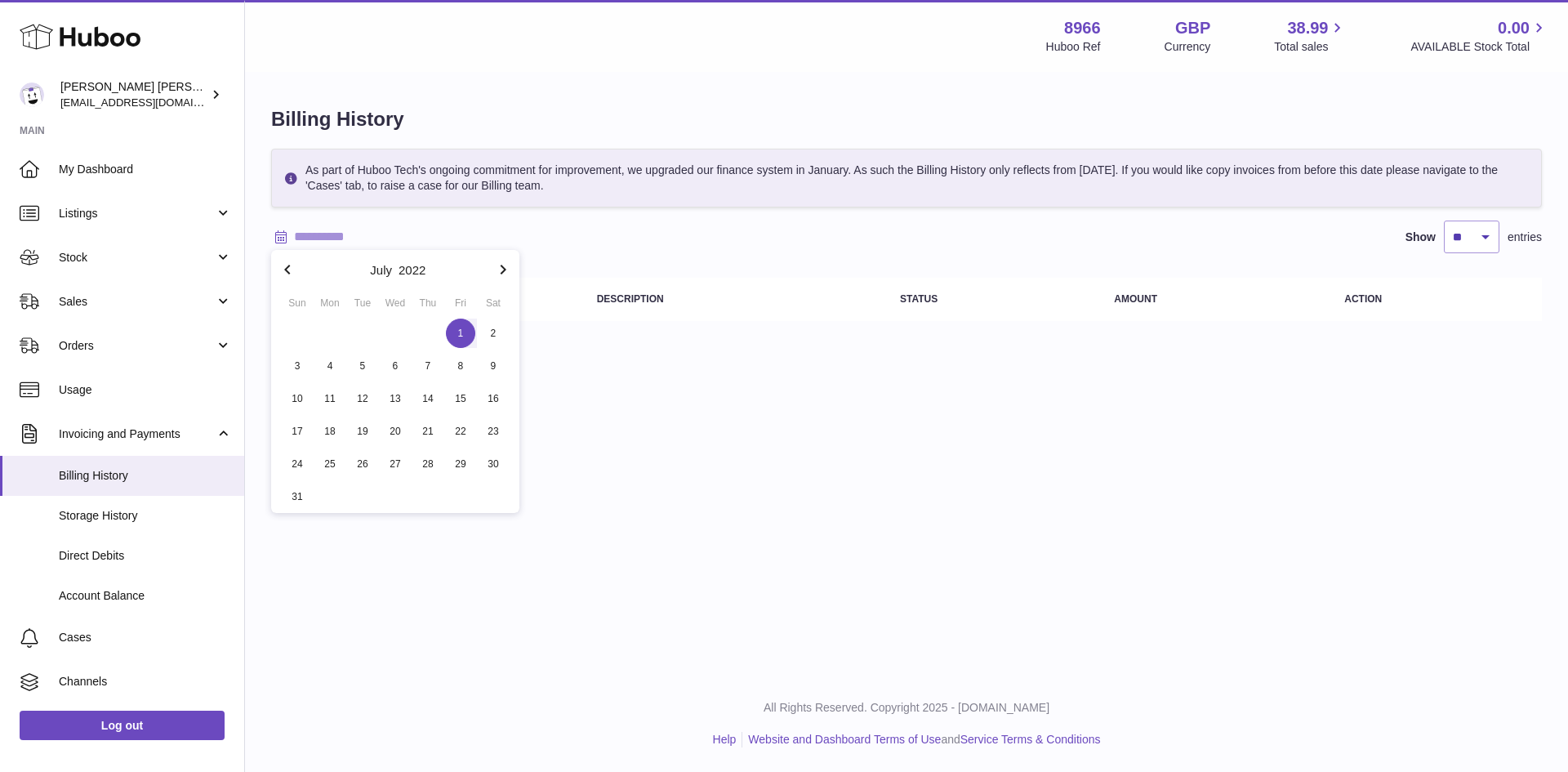
click at [504, 268] on icon "button" at bounding box center [504, 269] width 6 height 10
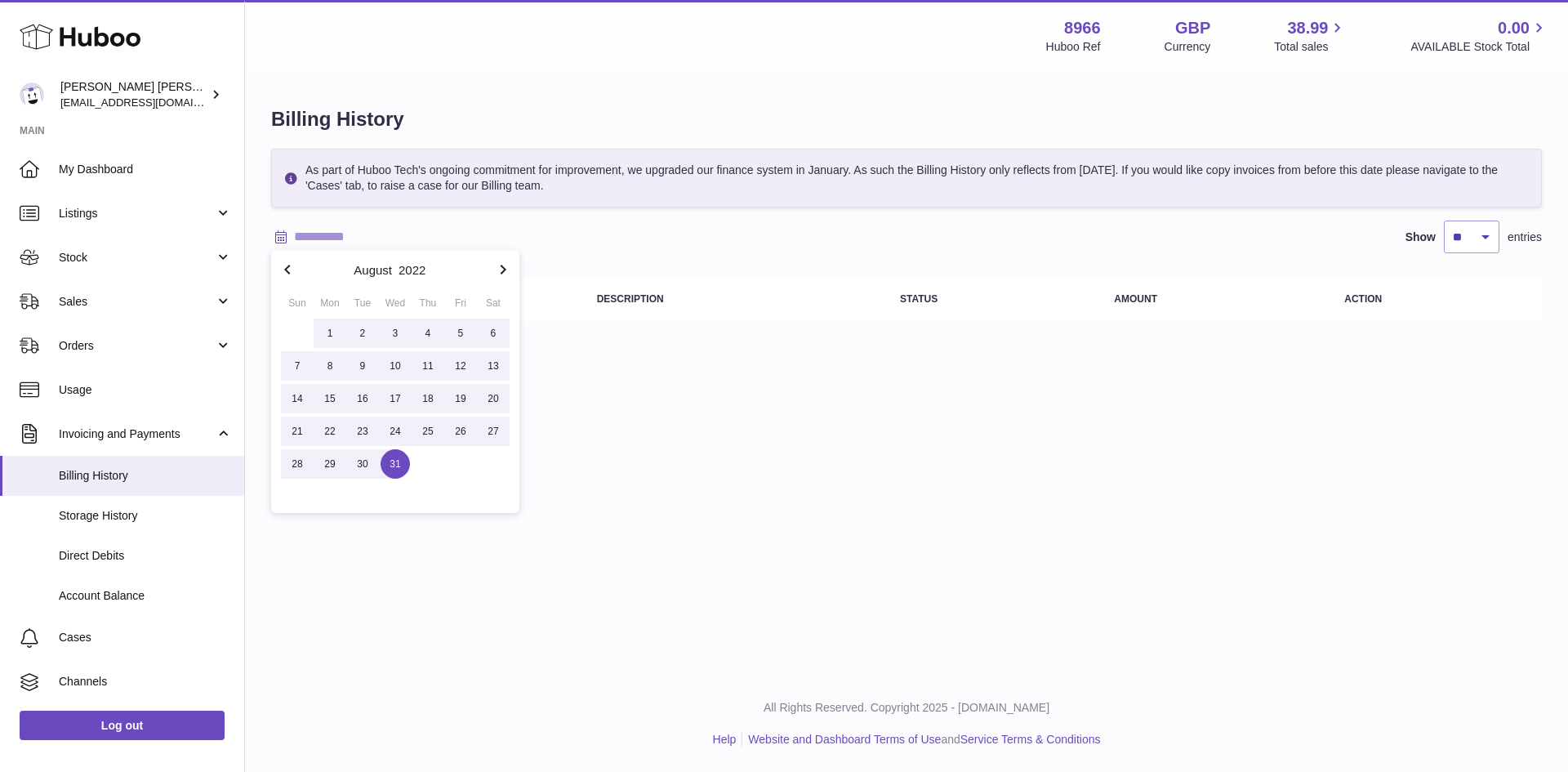
click at [398, 463] on span "31" at bounding box center [396, 464] width 30 height 30
type input "**********"
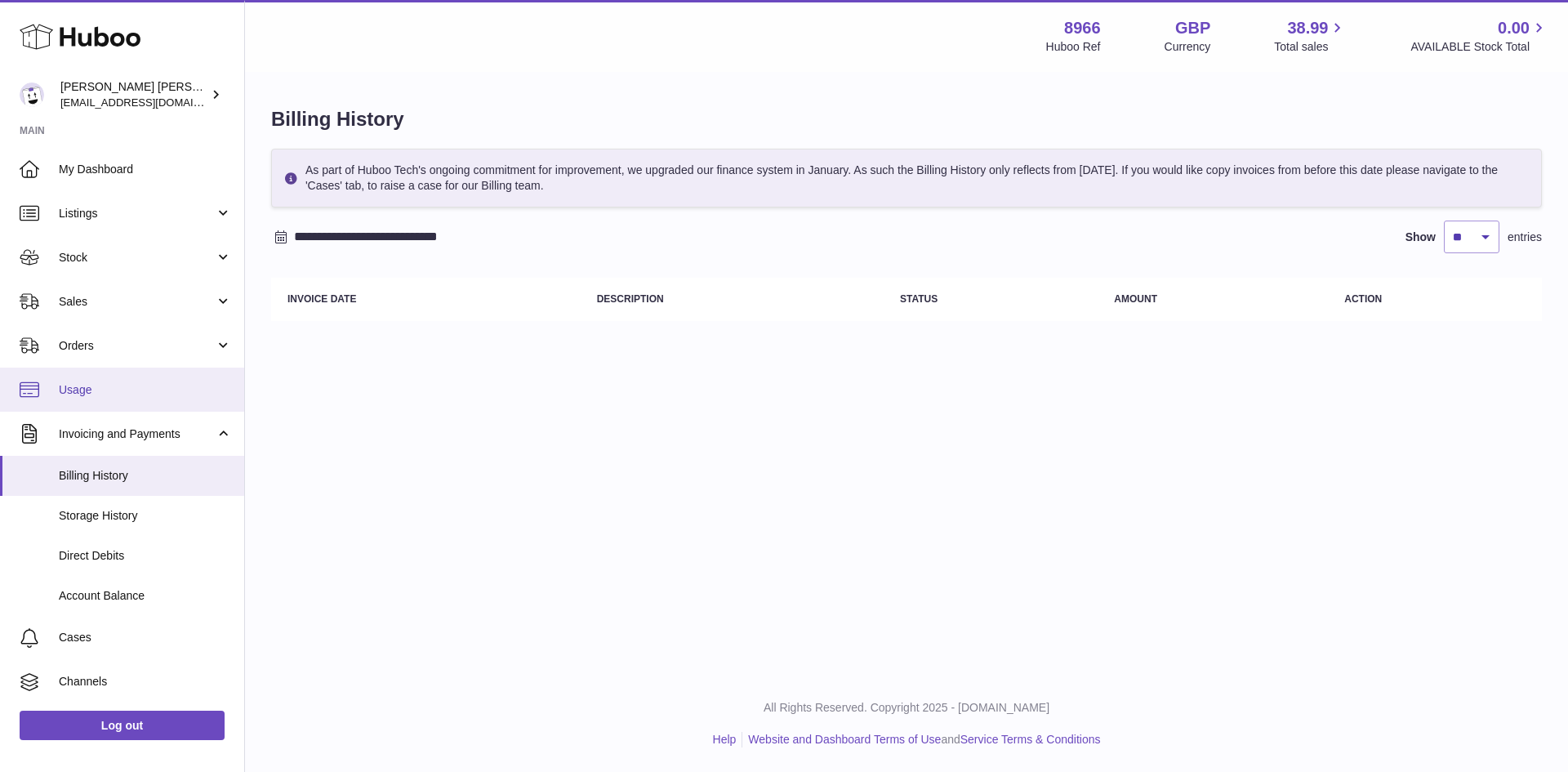
click at [142, 377] on link "Usage" at bounding box center [122, 389] width 244 height 44
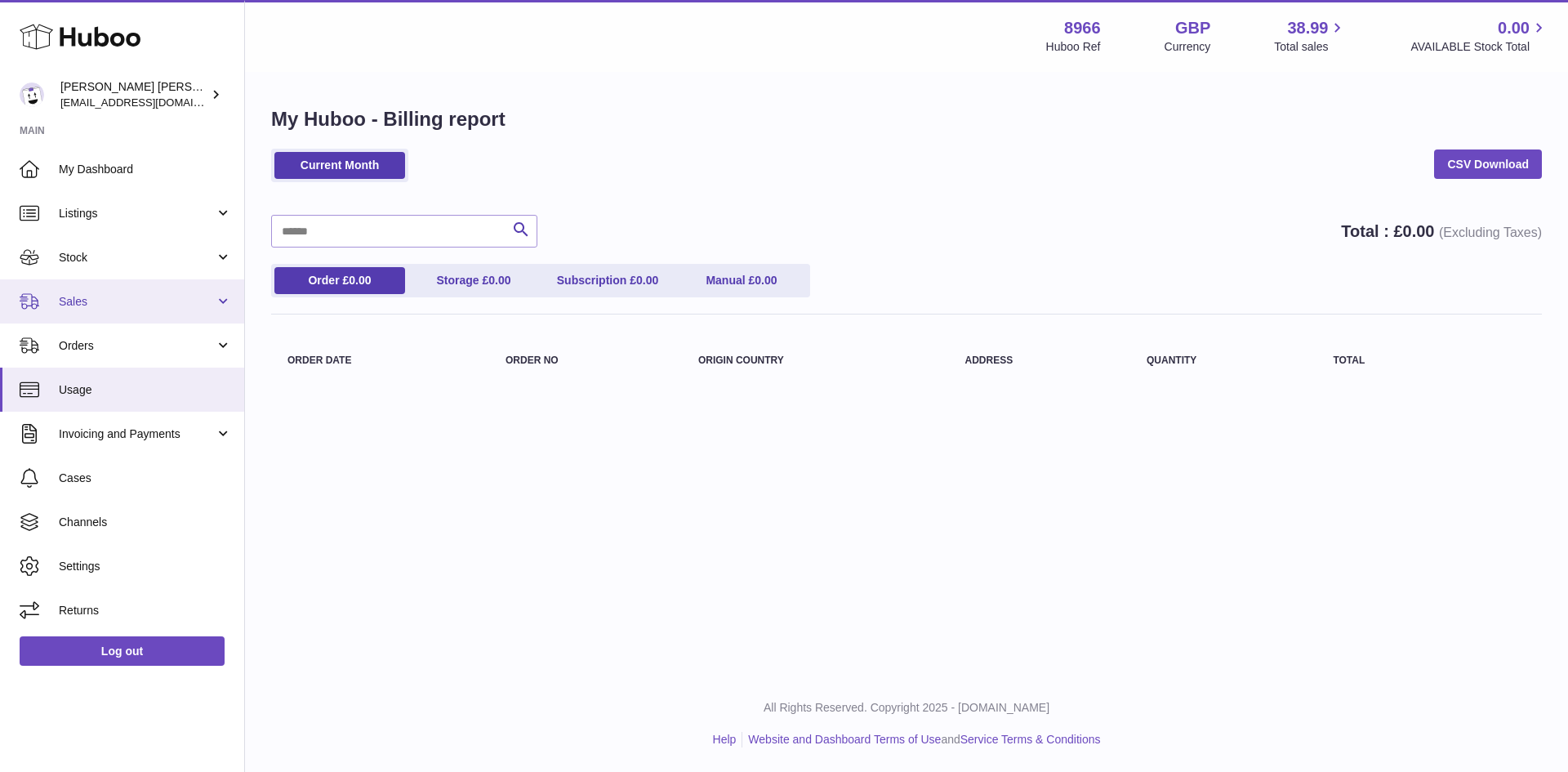
click at [120, 295] on span "Sales" at bounding box center [137, 302] width 156 height 16
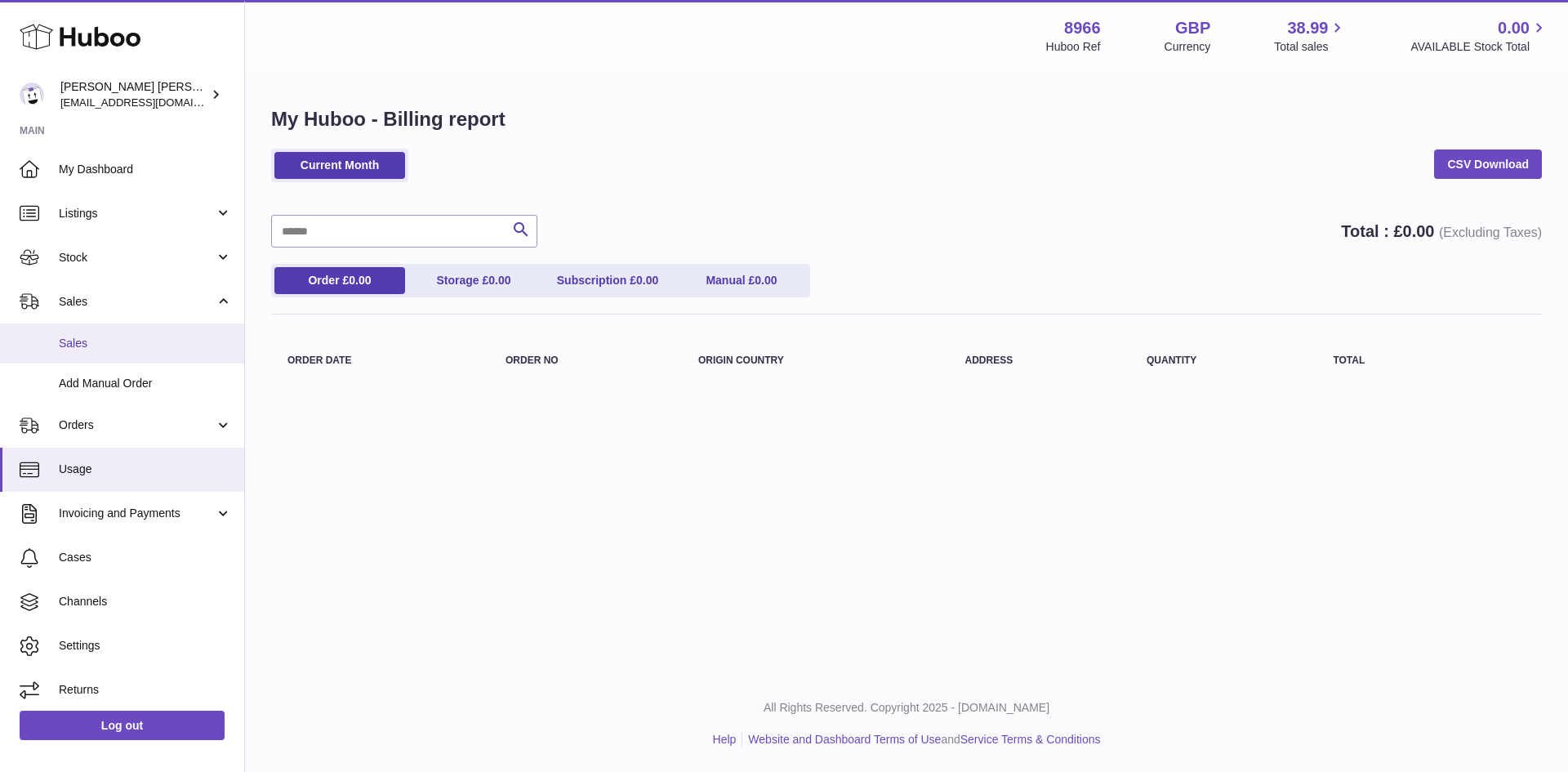
click at [101, 357] on link "Sales" at bounding box center [122, 343] width 244 height 40
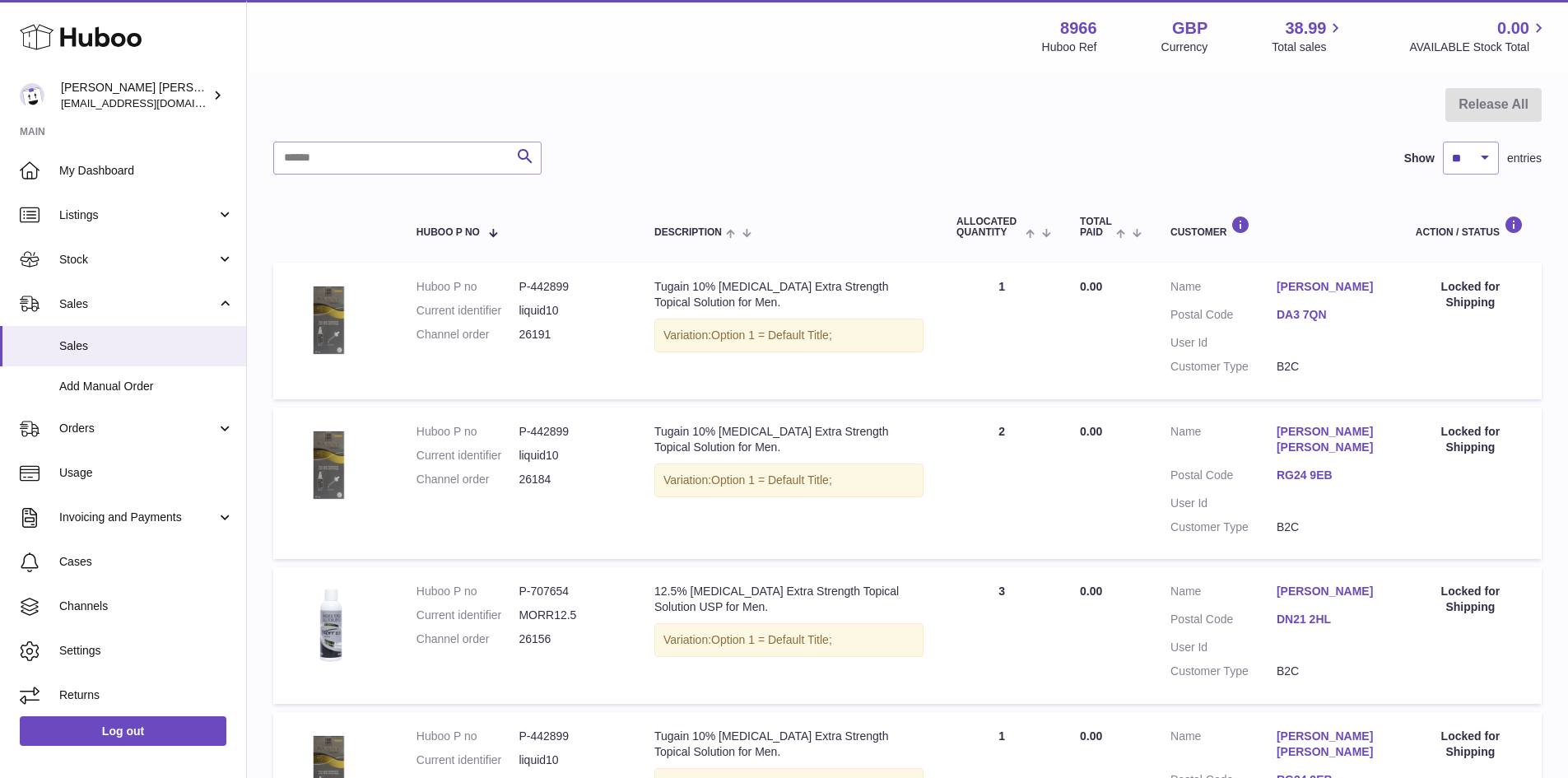
scroll to position [151, 0]
click at [411, 306] on td "Huboo P no P-442899 Current identifier liquid10 Channel order 26191" at bounding box center [518, 330] width 237 height 137
click at [122, 439] on link "Orders" at bounding box center [123, 428] width 246 height 44
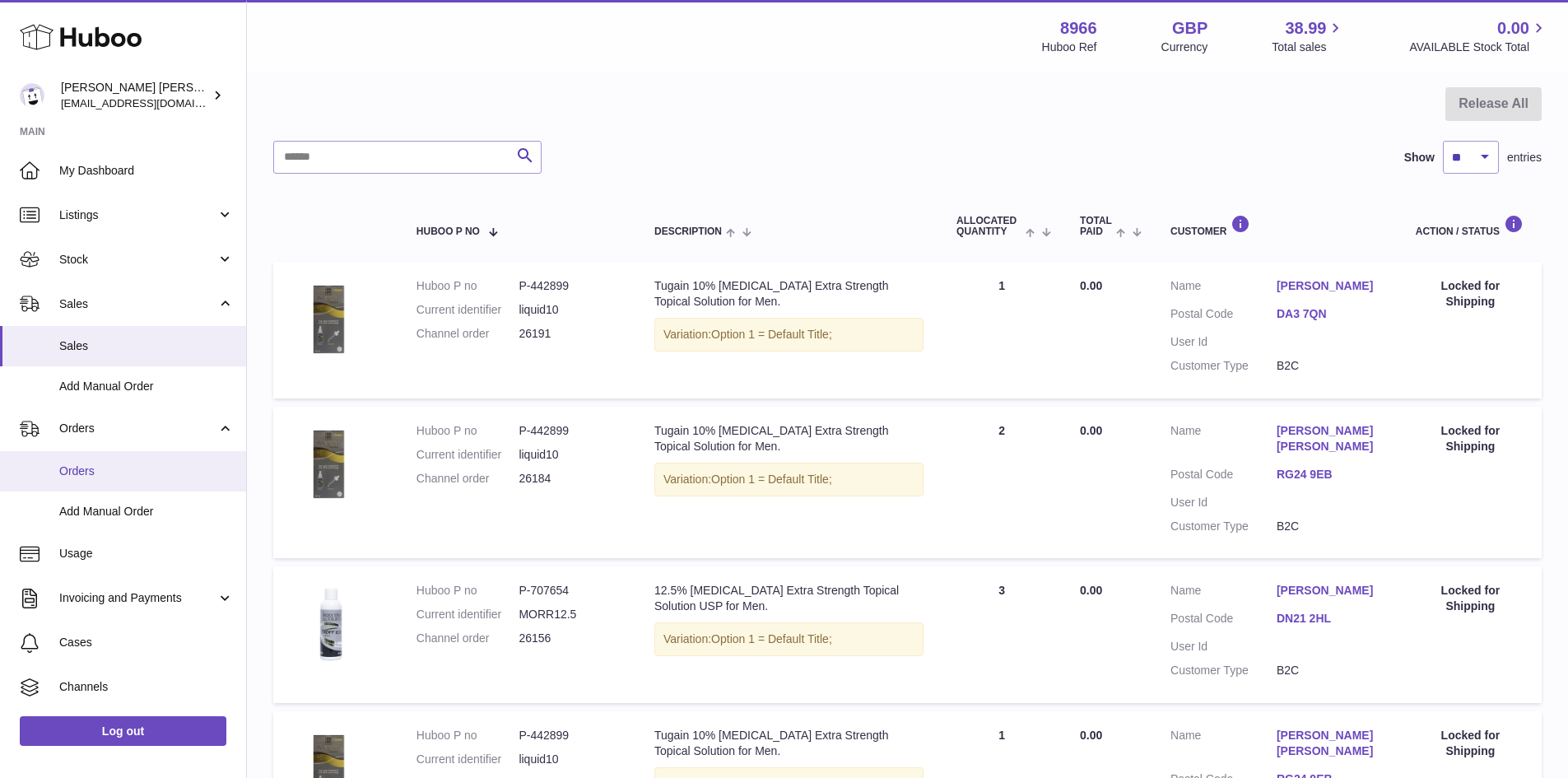
click at [102, 468] on span "Orders" at bounding box center [146, 471] width 175 height 16
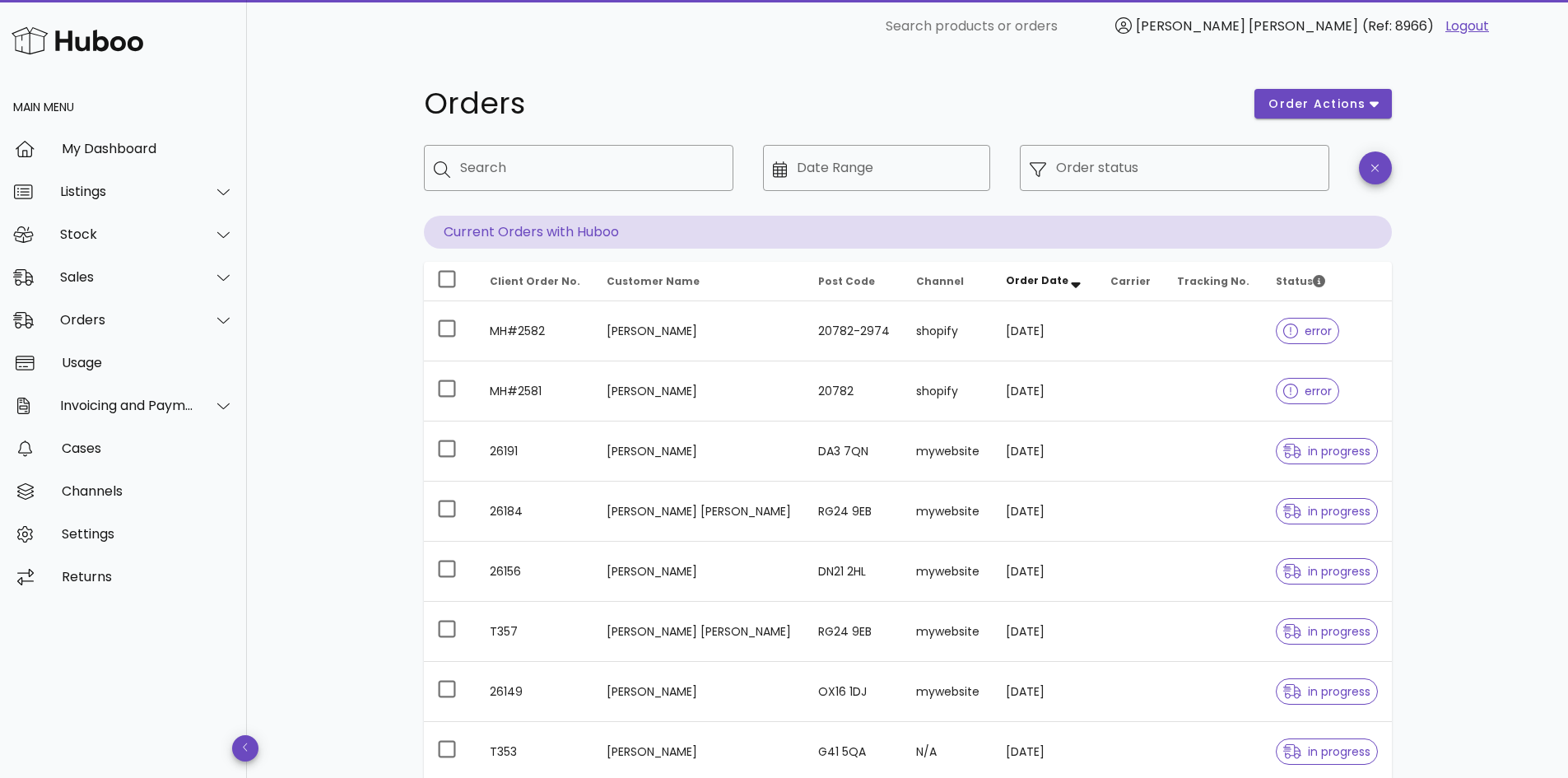
scroll to position [305, 0]
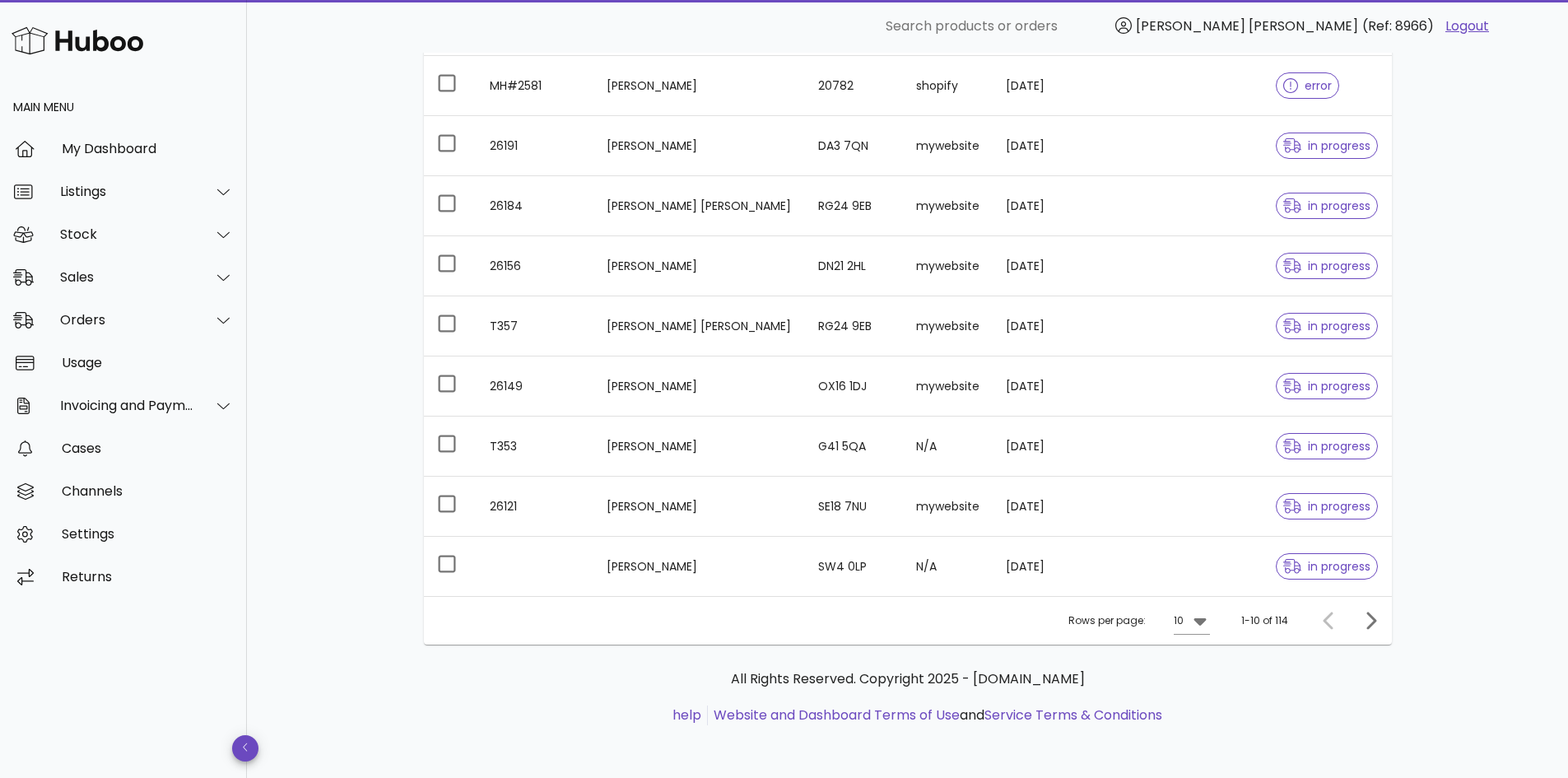
click at [1214, 621] on div "Rows per page: 10 1-10 of 114" at bounding box center [907, 620] width 967 height 49
click at [1208, 621] on icon at bounding box center [1199, 620] width 20 height 20
click at [1197, 709] on div "50" at bounding box center [1196, 712] width 17 height 16
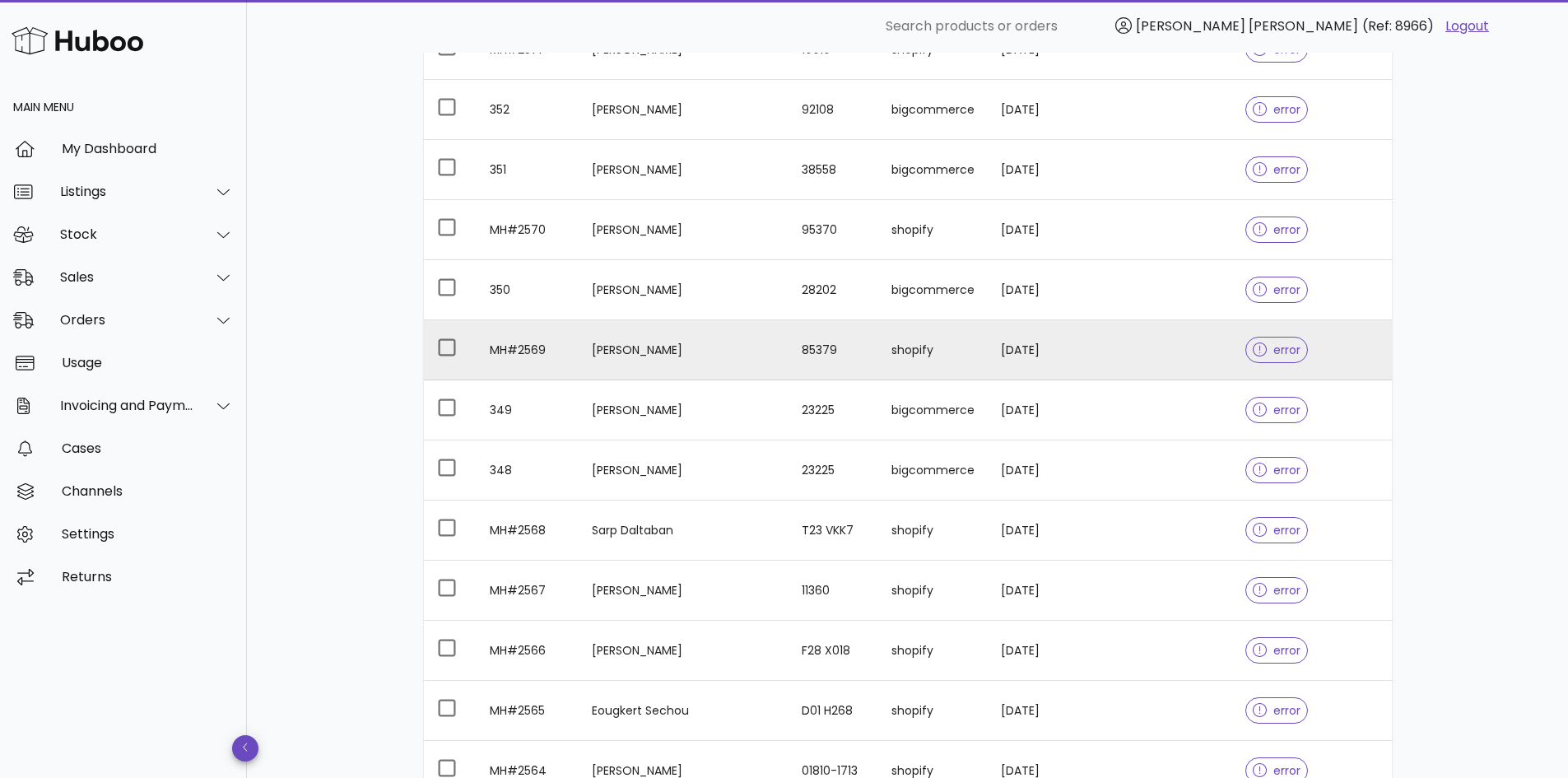
scroll to position [1980, 0]
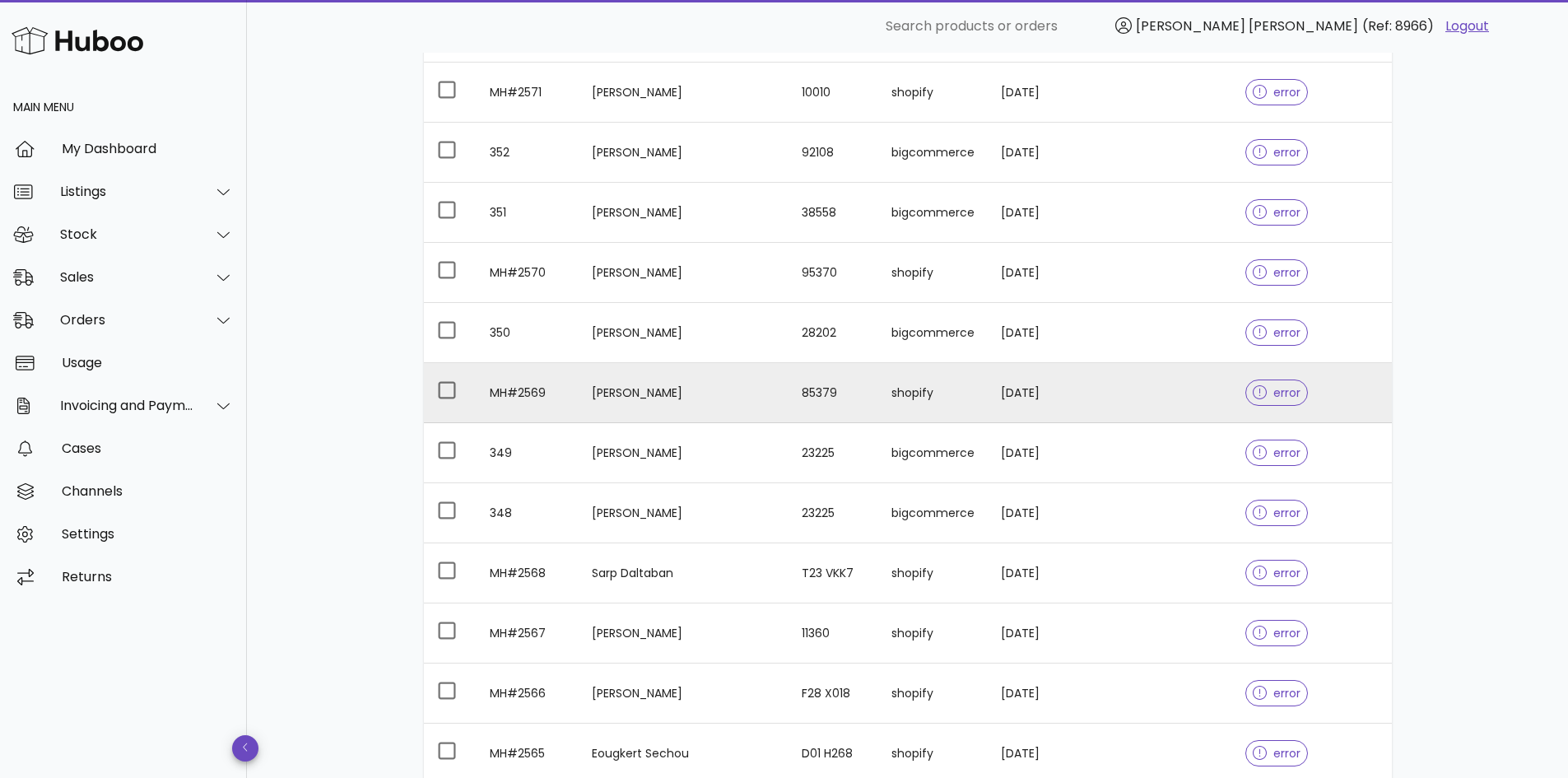
click at [1253, 387] on span "error" at bounding box center [1277, 392] width 49 height 11
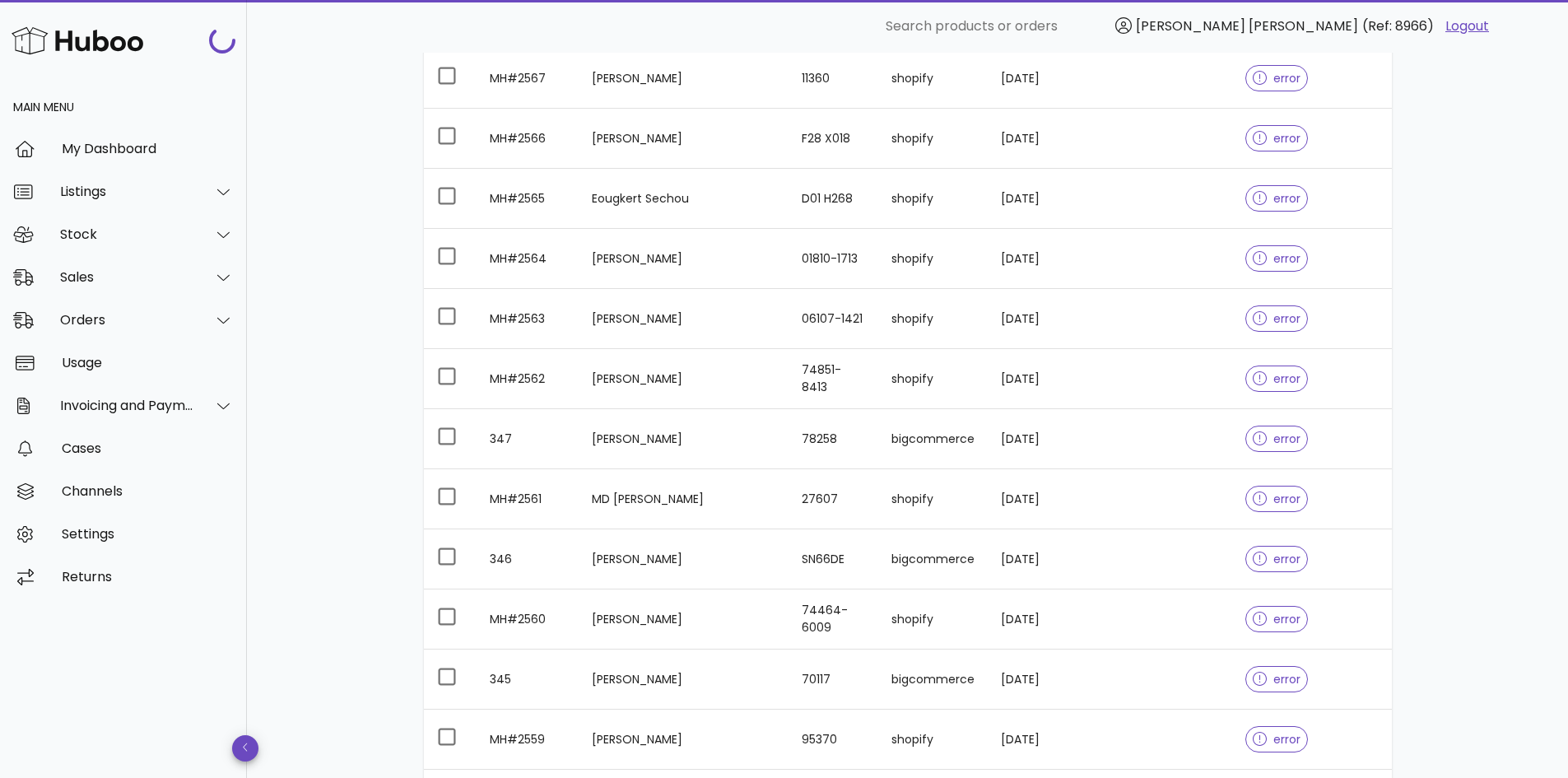
scroll to position [2708, 0]
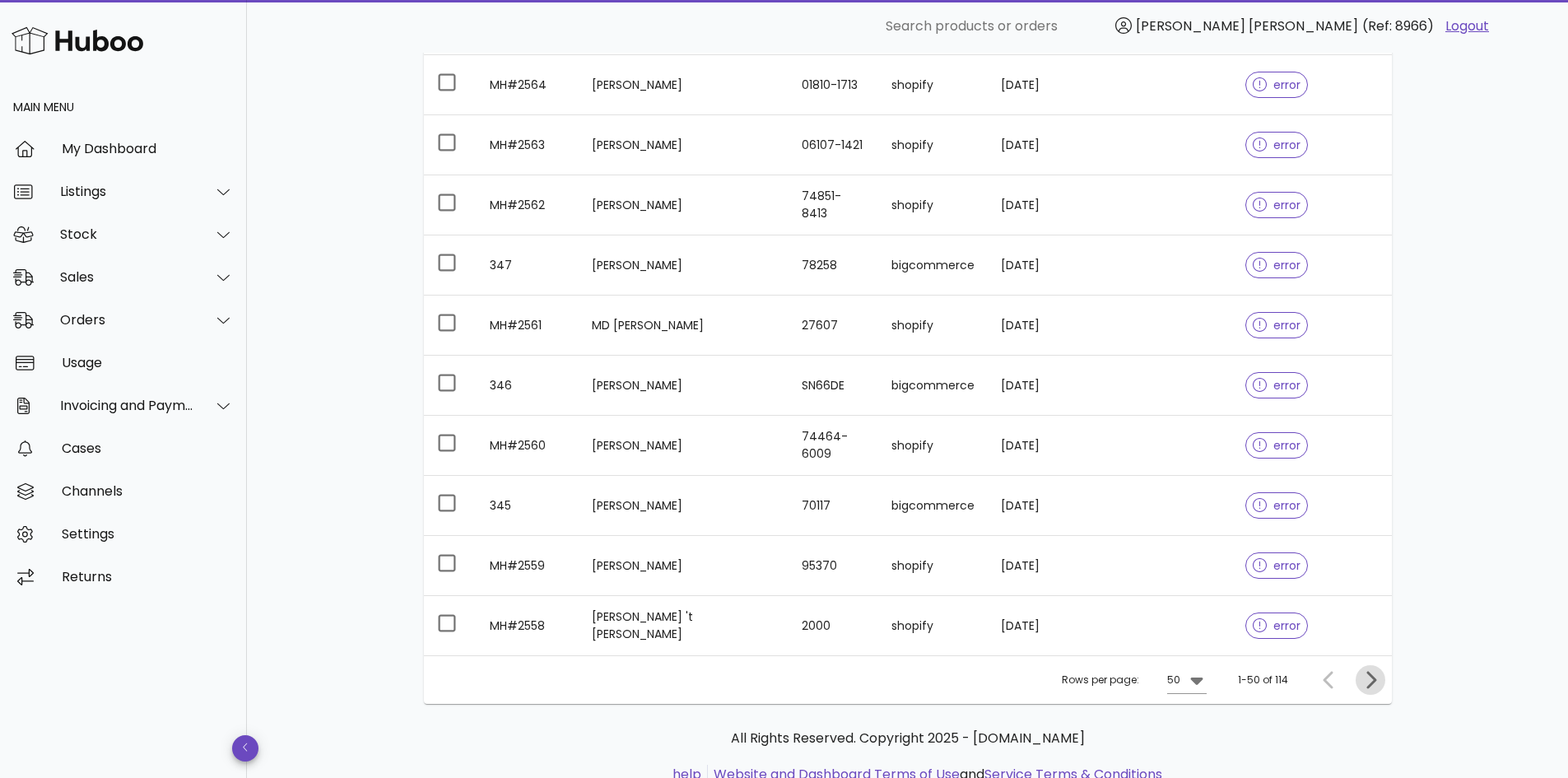
click at [1362, 670] on icon "Next page" at bounding box center [1370, 679] width 20 height 20
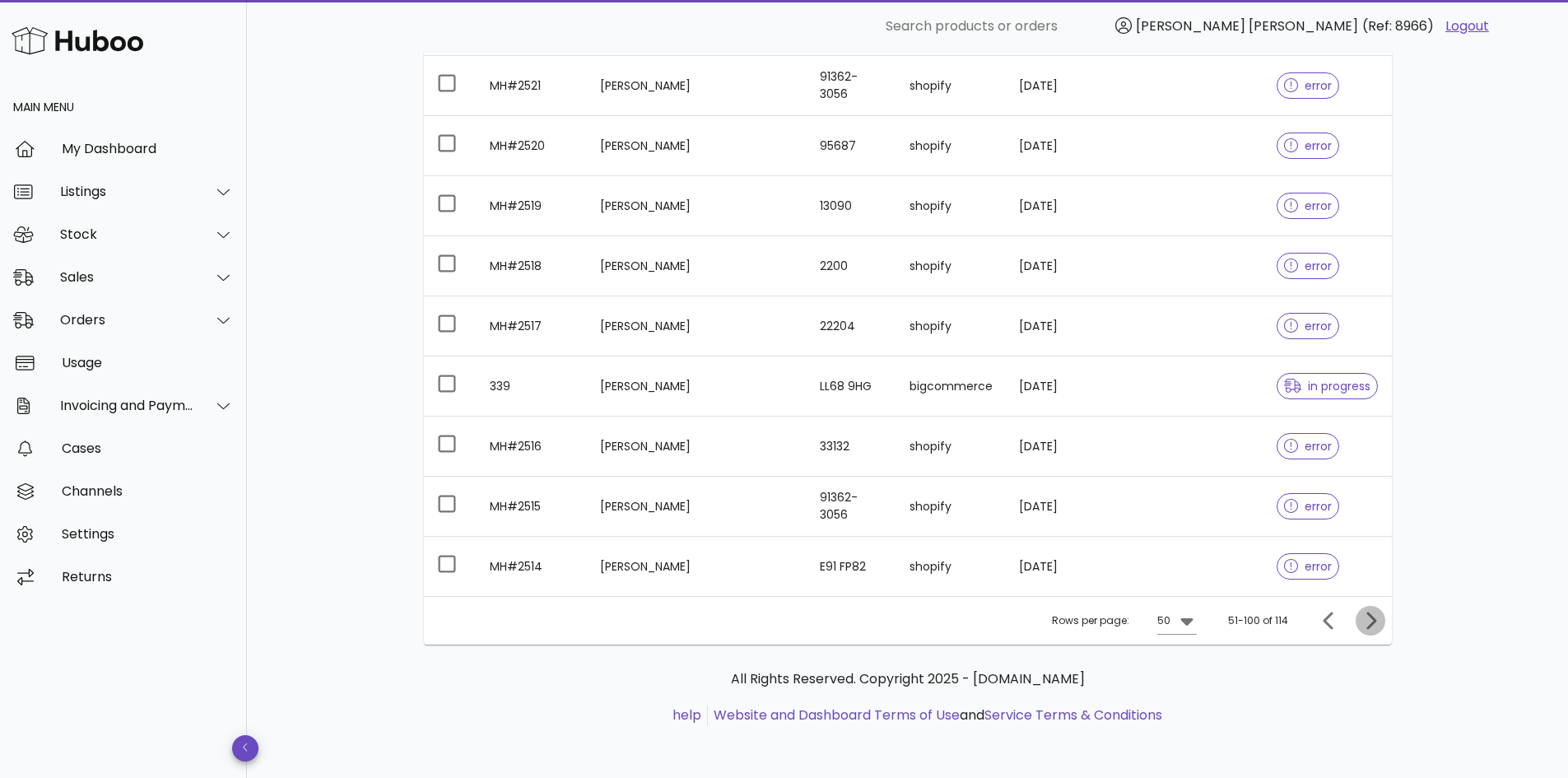
click at [1362, 616] on icon "Next page" at bounding box center [1370, 620] width 20 height 20
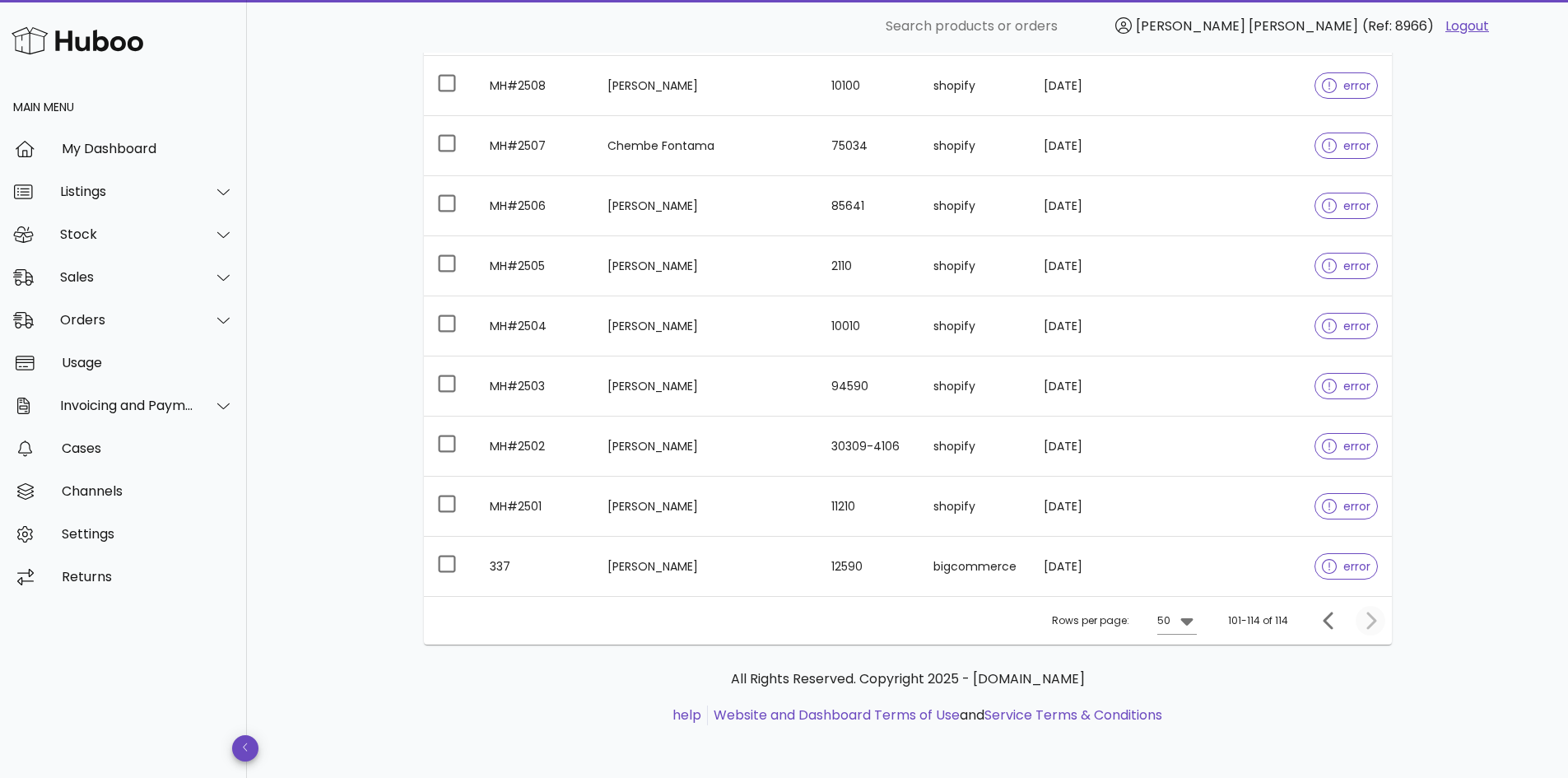
scroll to position [545, 0]
click at [1362, 616] on div at bounding box center [1367, 621] width 36 height 30
click at [1332, 615] on icon "Previous page" at bounding box center [1327, 621] width 10 height 17
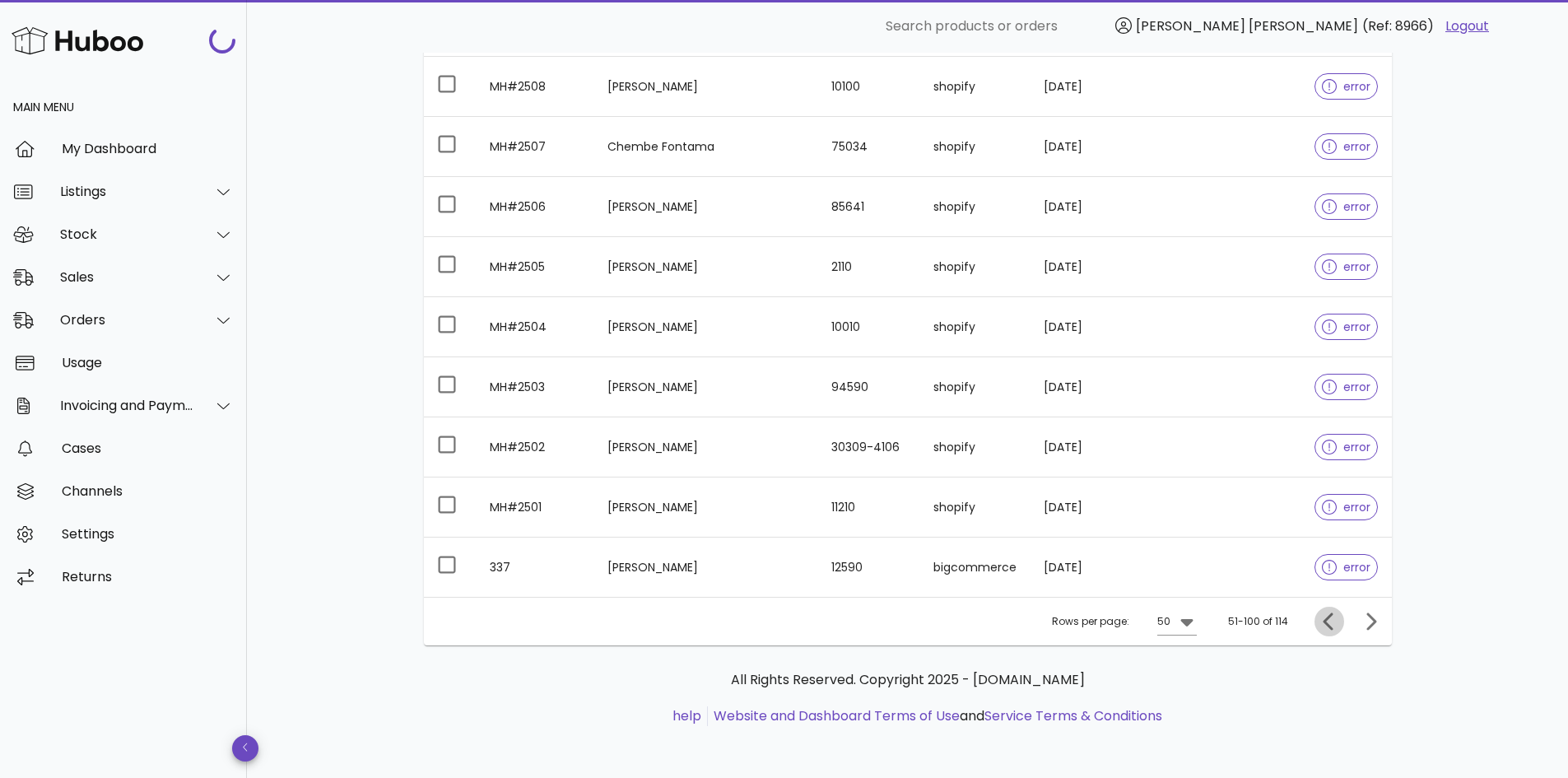
click at [1332, 615] on div at bounding box center [1332, 621] width 36 height 30
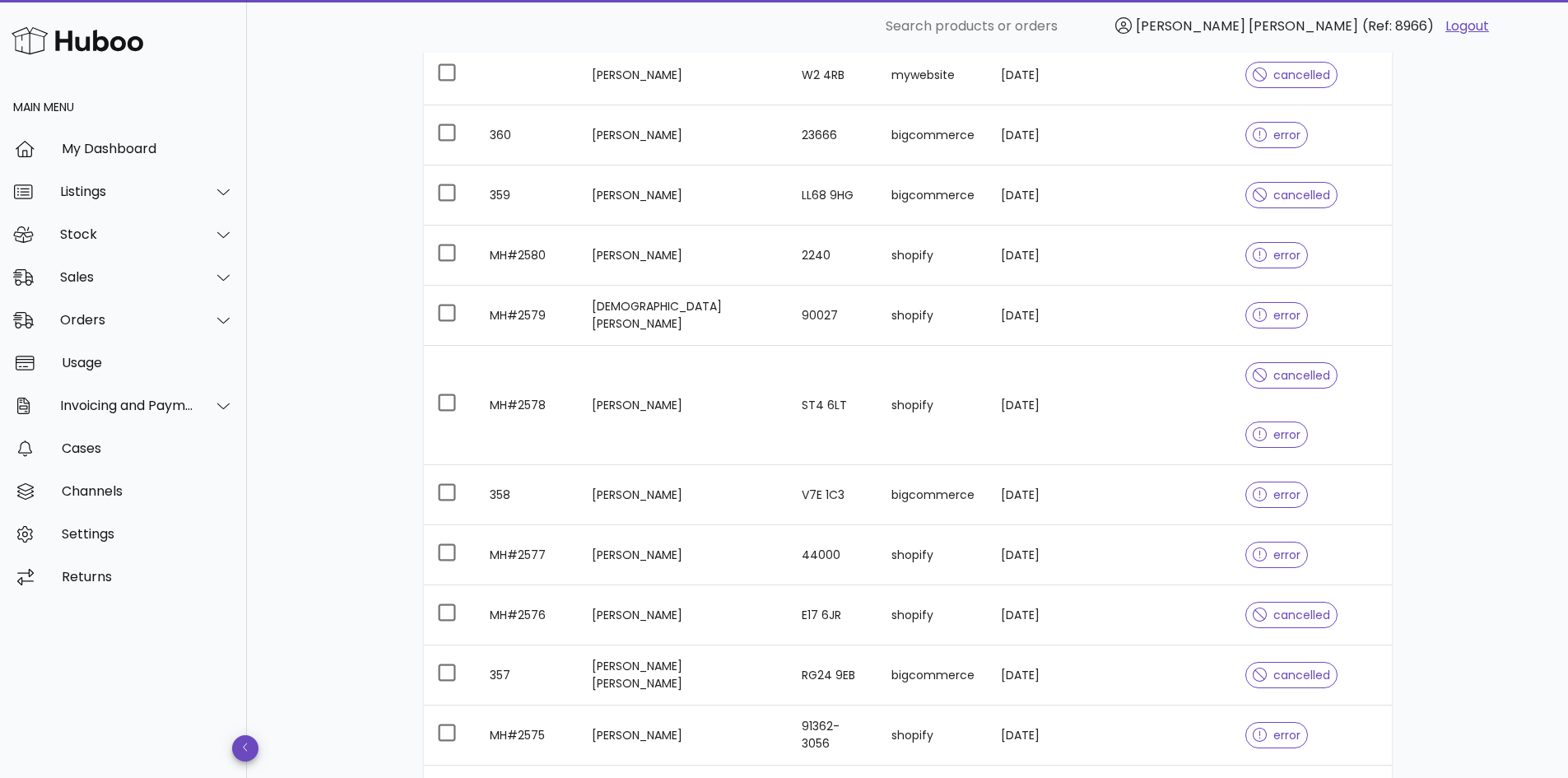
scroll to position [928, 0]
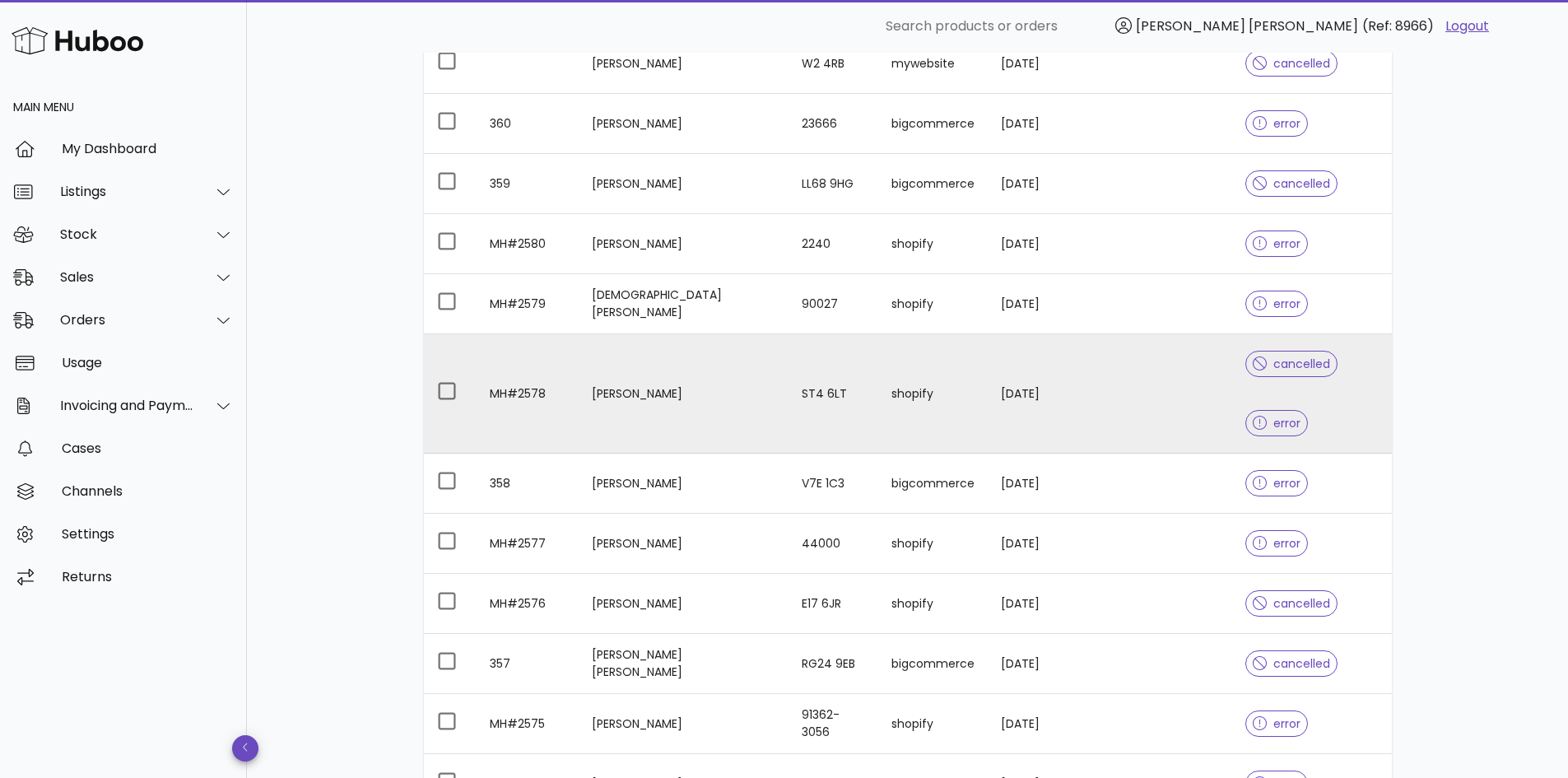
click at [1141, 385] on td at bounding box center [1186, 393] width 90 height 119
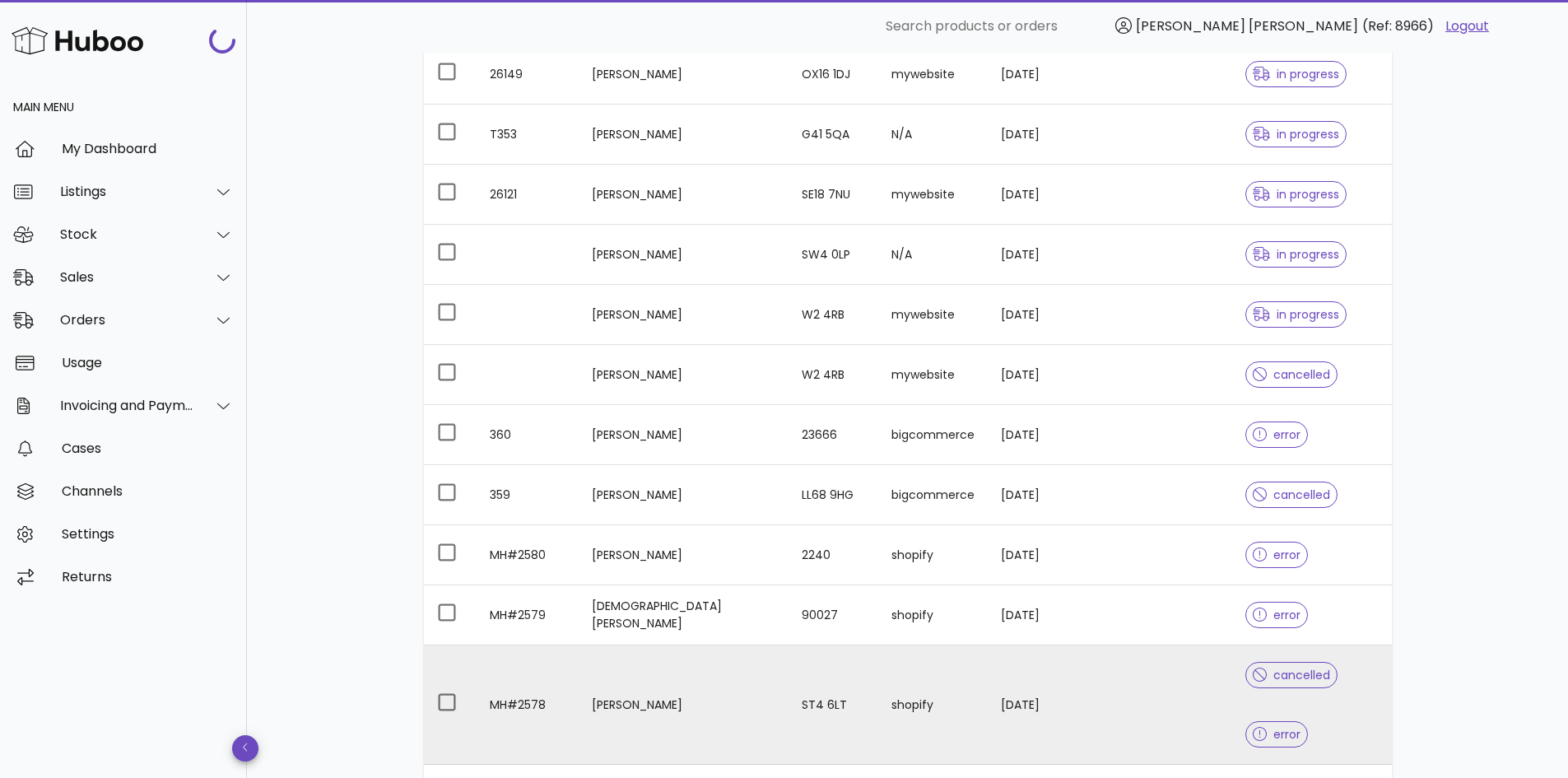
scroll to position [613, 0]
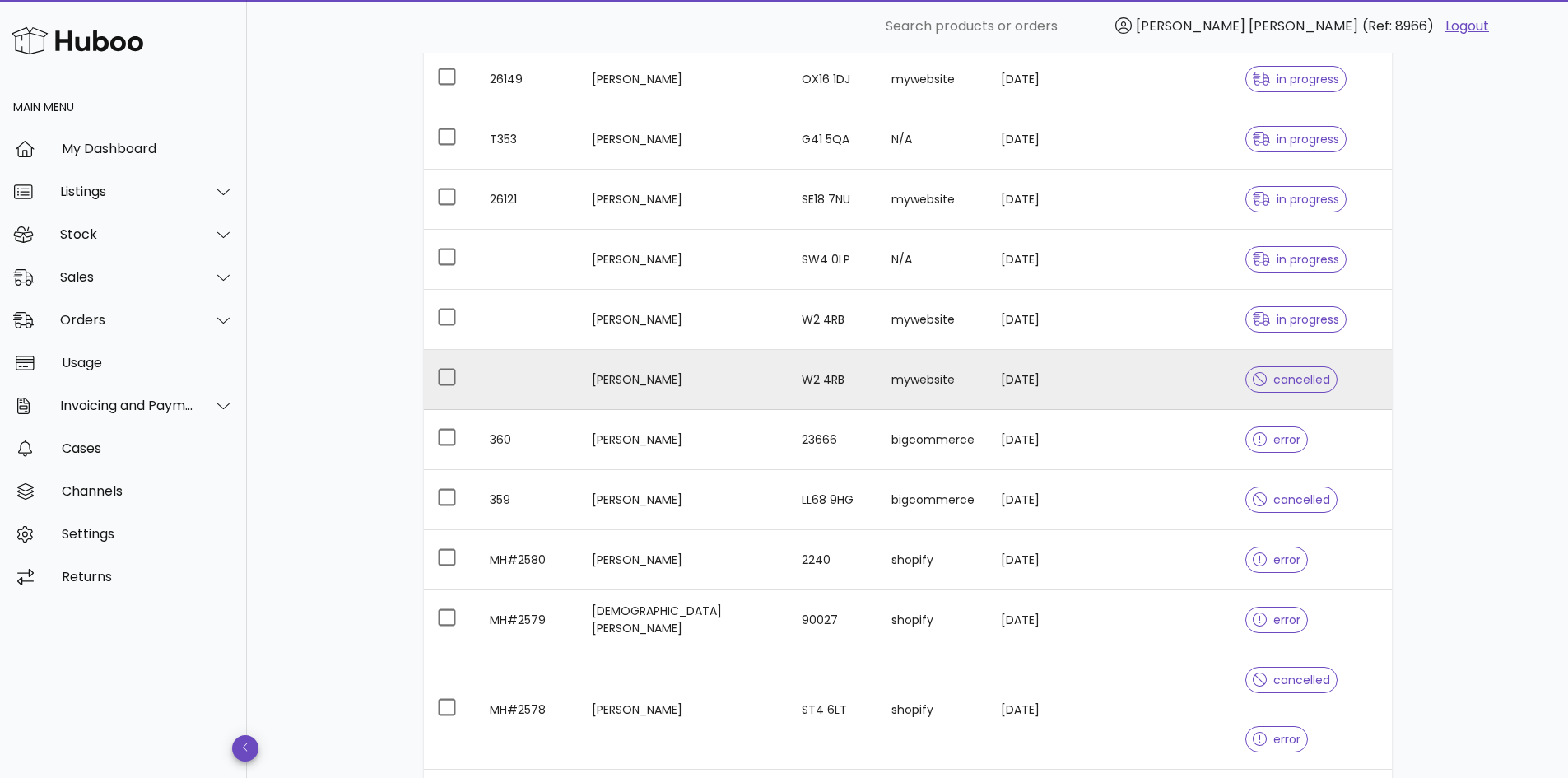
click at [1085, 363] on td at bounding box center [1107, 380] width 67 height 60
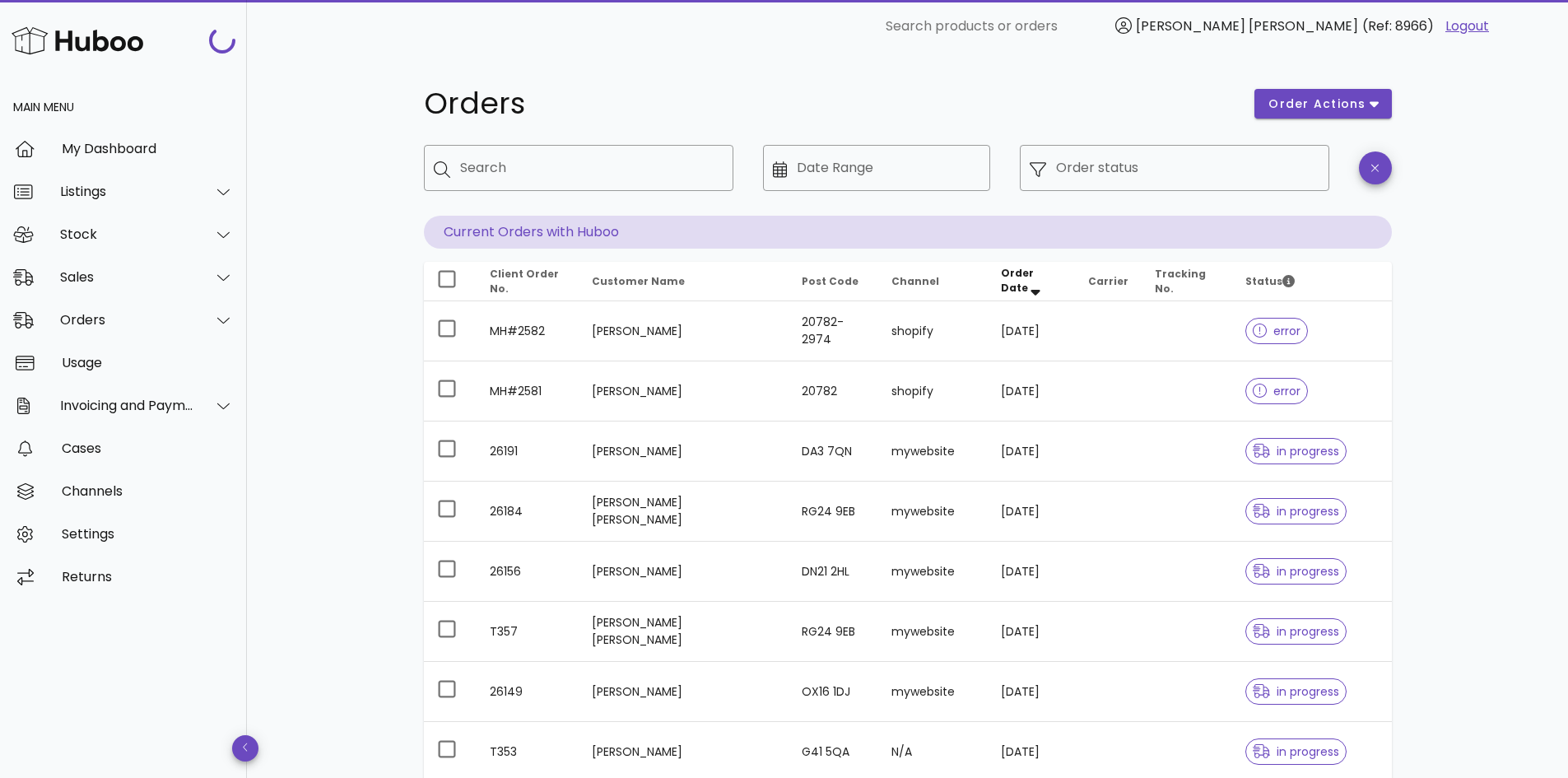
scroll to position [613, 0]
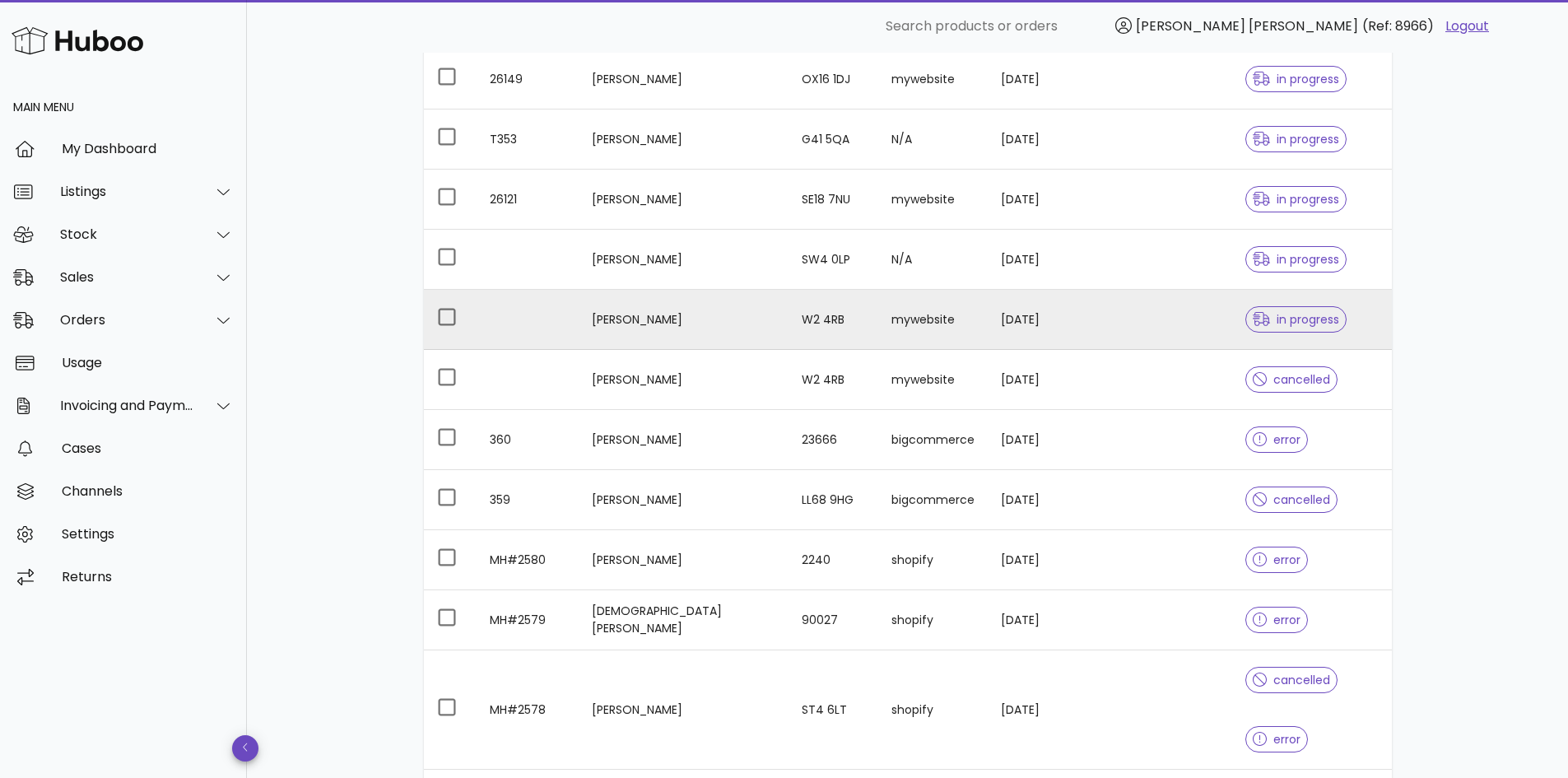
click at [1082, 292] on td at bounding box center [1107, 320] width 67 height 60
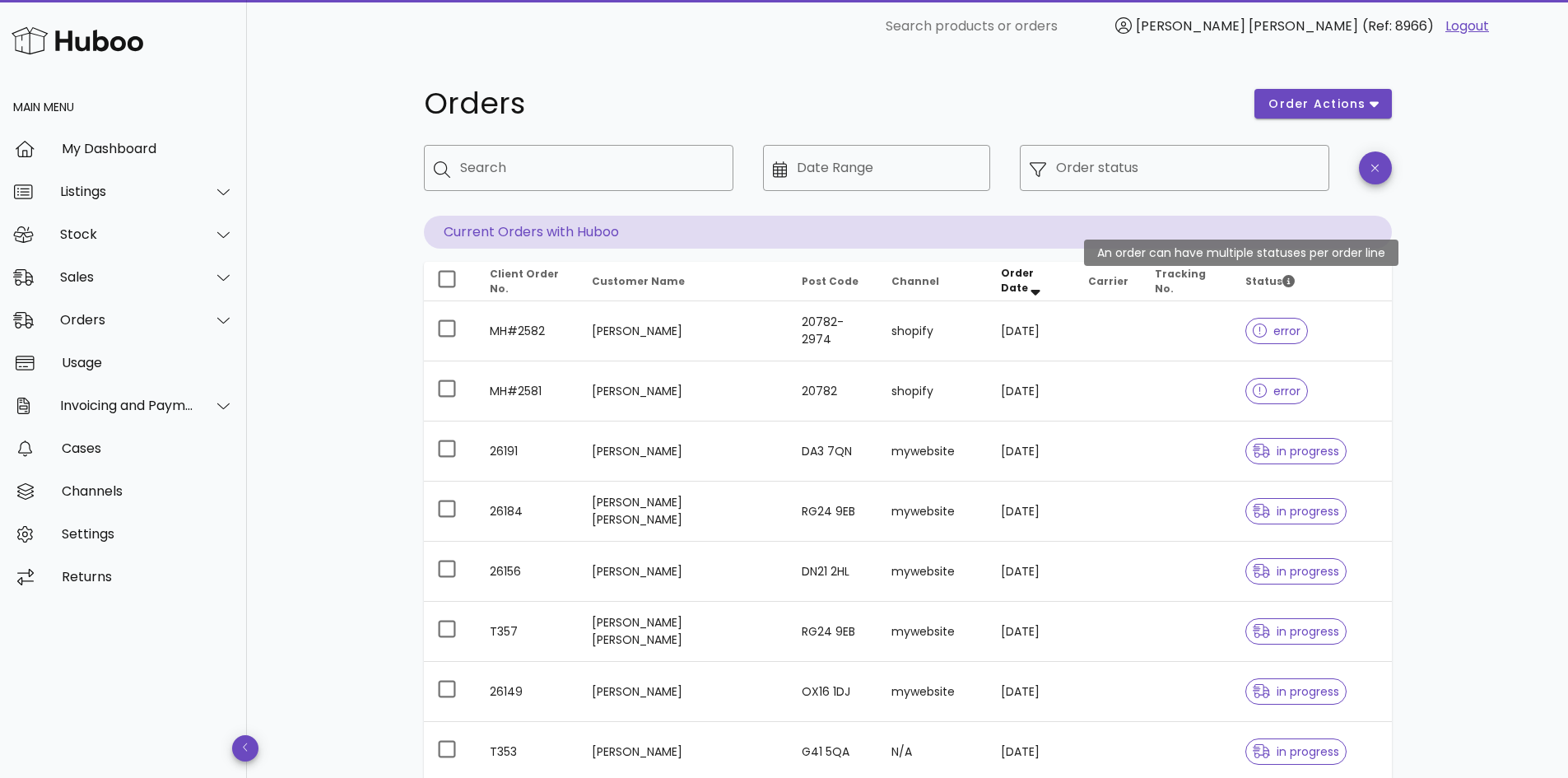
click at [1245, 278] on span "Status" at bounding box center [1270, 281] width 50 height 14
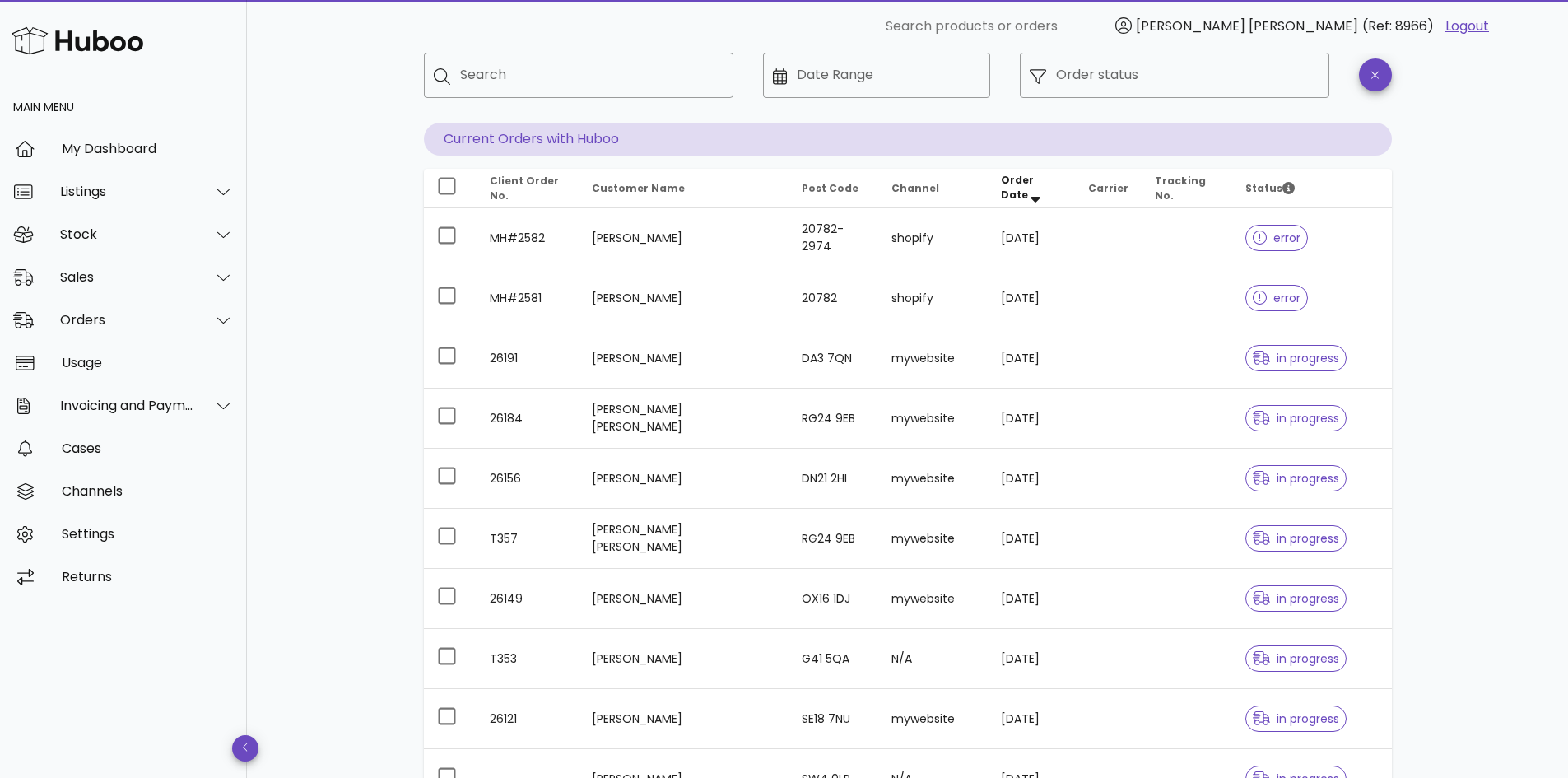
scroll to position [98, 0]
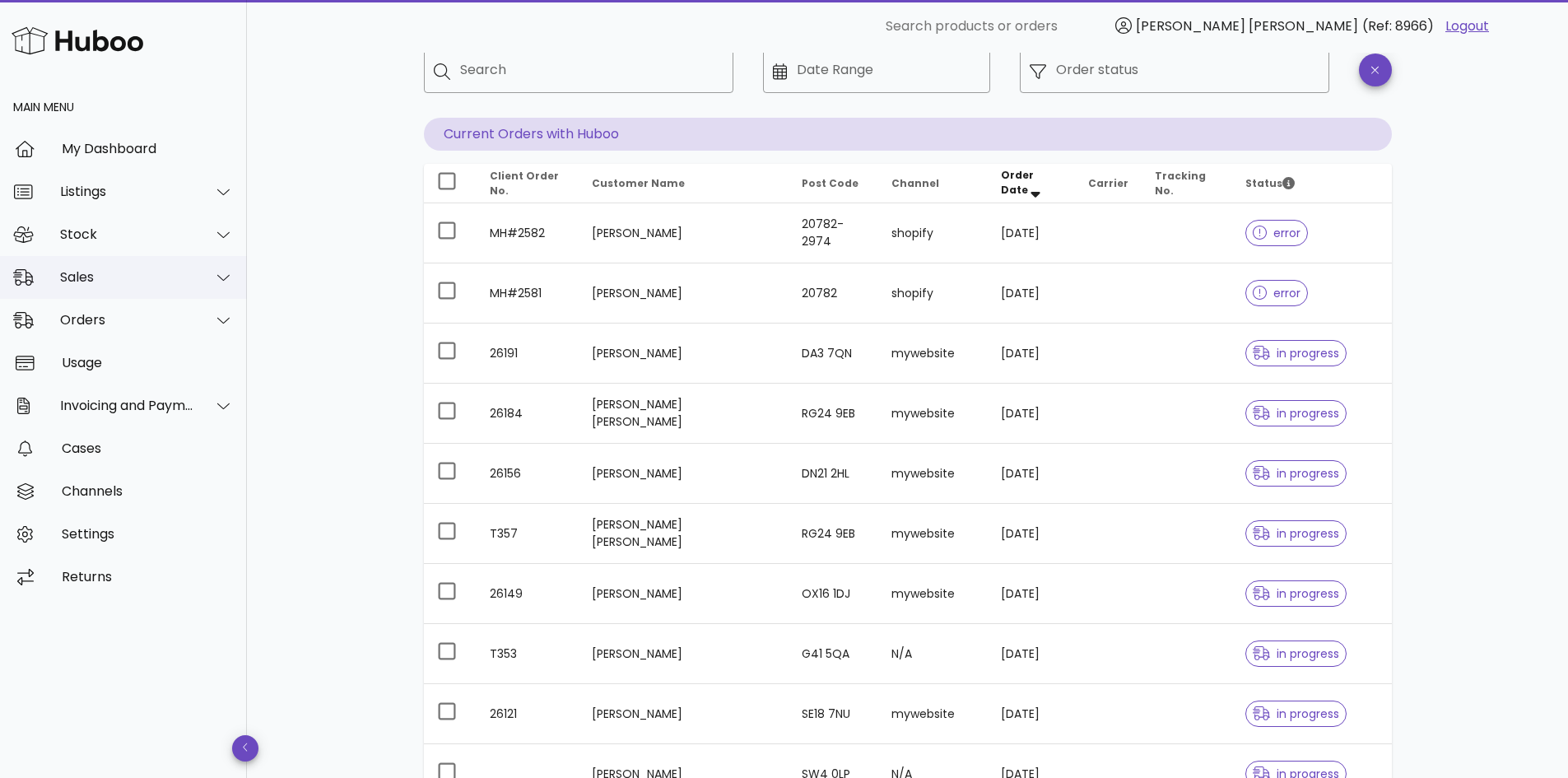
click at [56, 286] on div "Sales" at bounding box center [123, 278] width 247 height 43
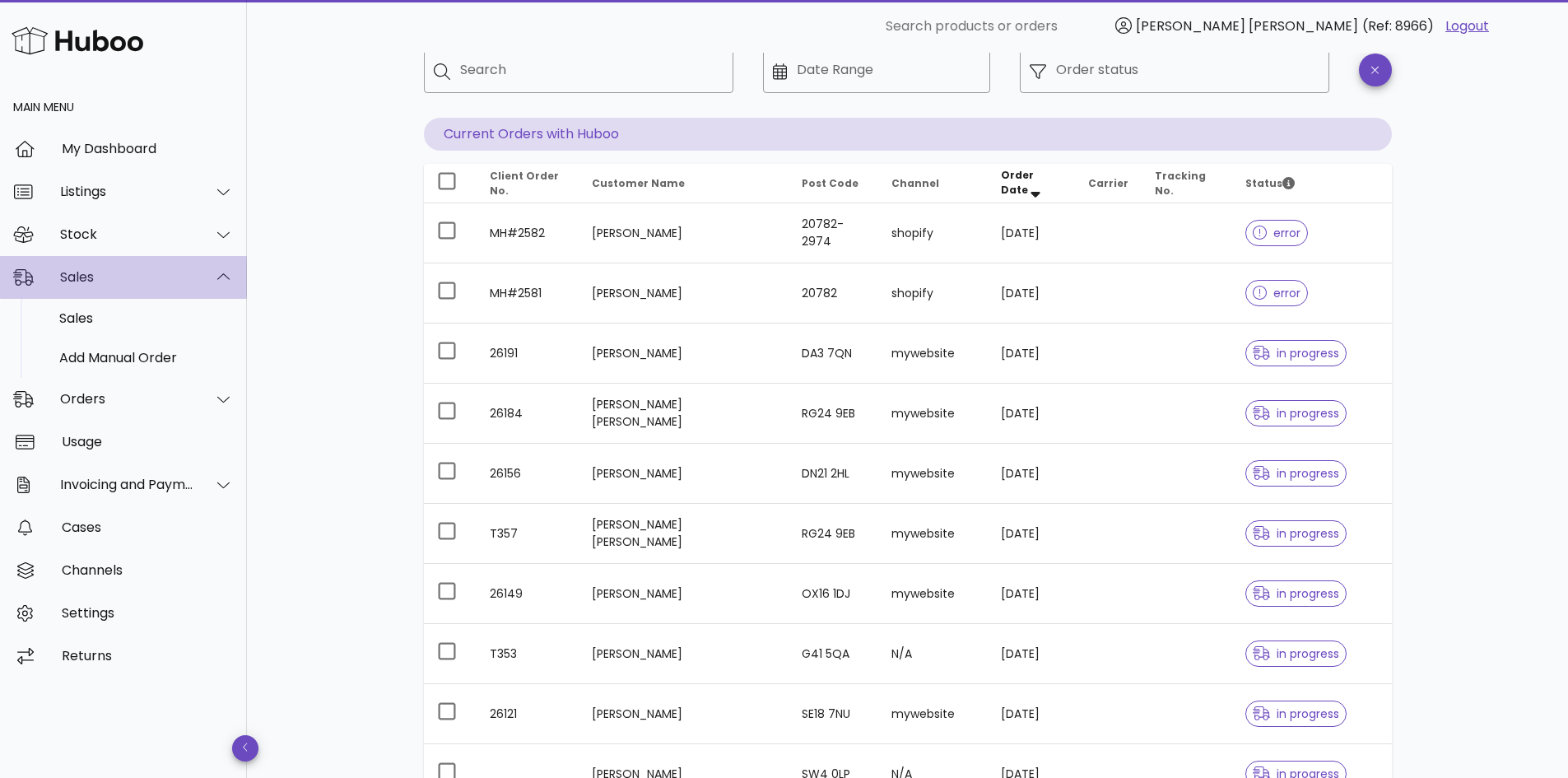
click at [83, 282] on div "Sales" at bounding box center [127, 277] width 134 height 16
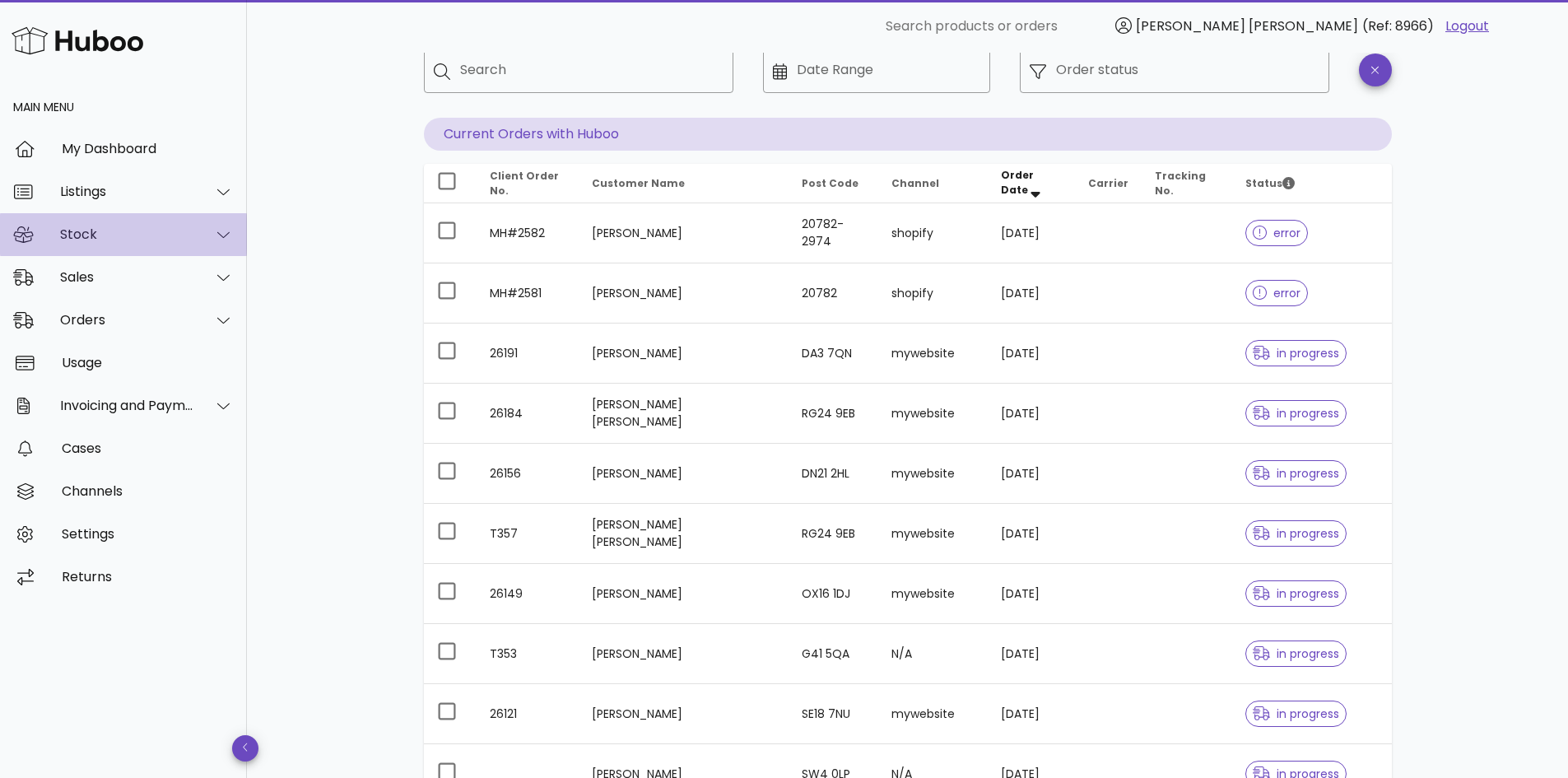
click at [112, 234] on div "Stock" at bounding box center [127, 234] width 134 height 16
